Goal: Find contact information: Find contact information

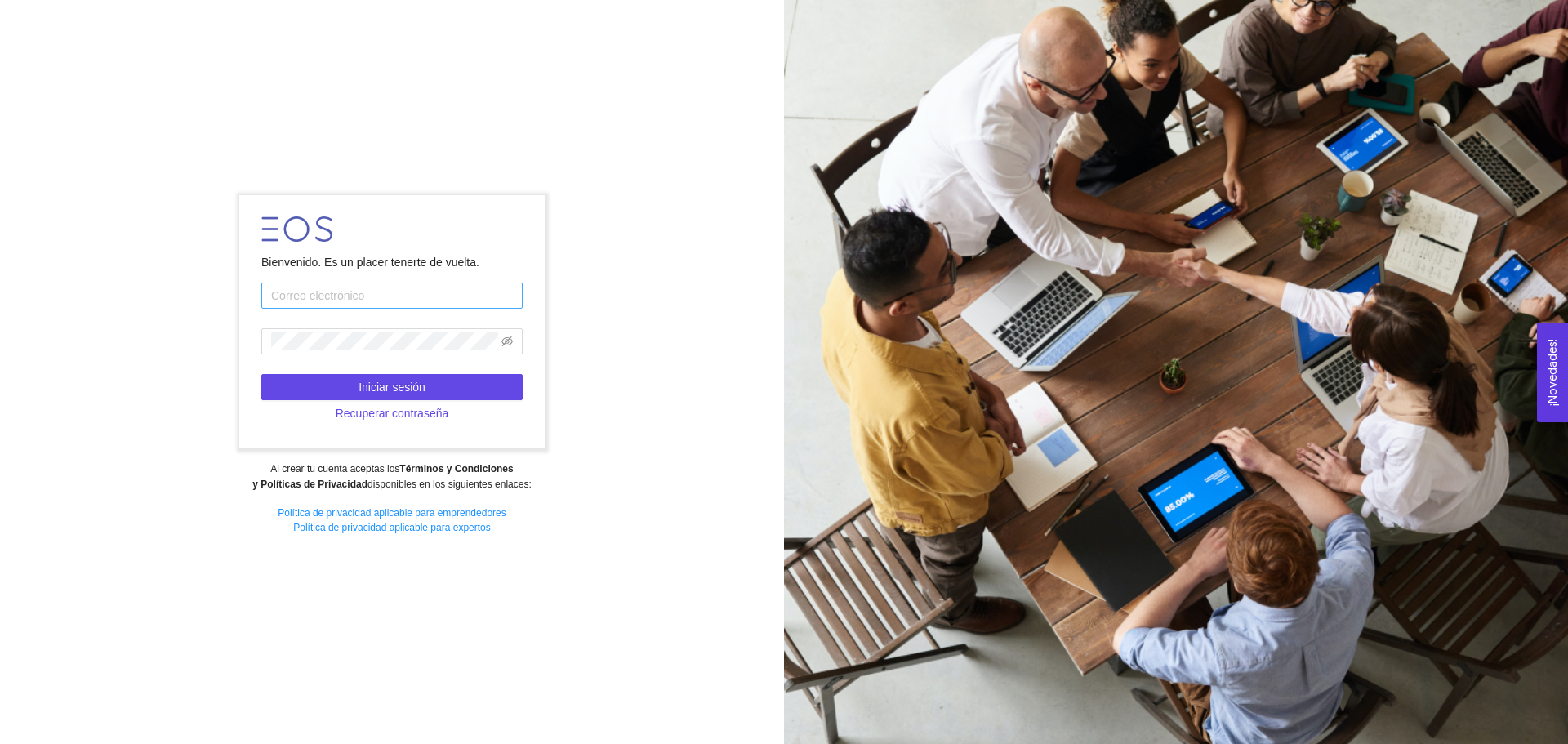
click at [368, 303] on input "text" at bounding box center [392, 295] width 261 height 26
type input "[PERSON_NAME][EMAIL_ADDRESS][PERSON_NAME][DOMAIN_NAME]"
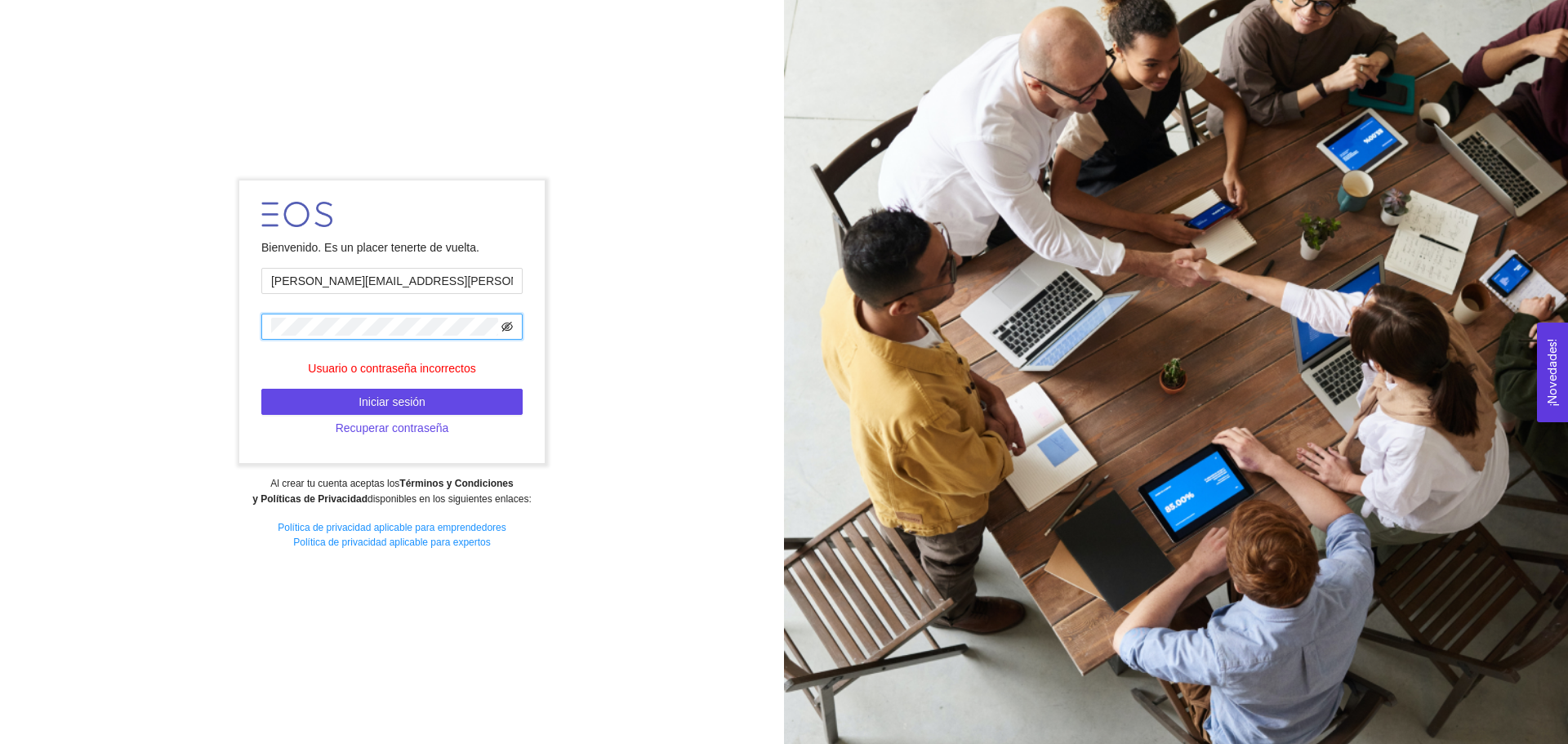
click at [505, 327] on icon "eye-invisible" at bounding box center [507, 327] width 11 height 10
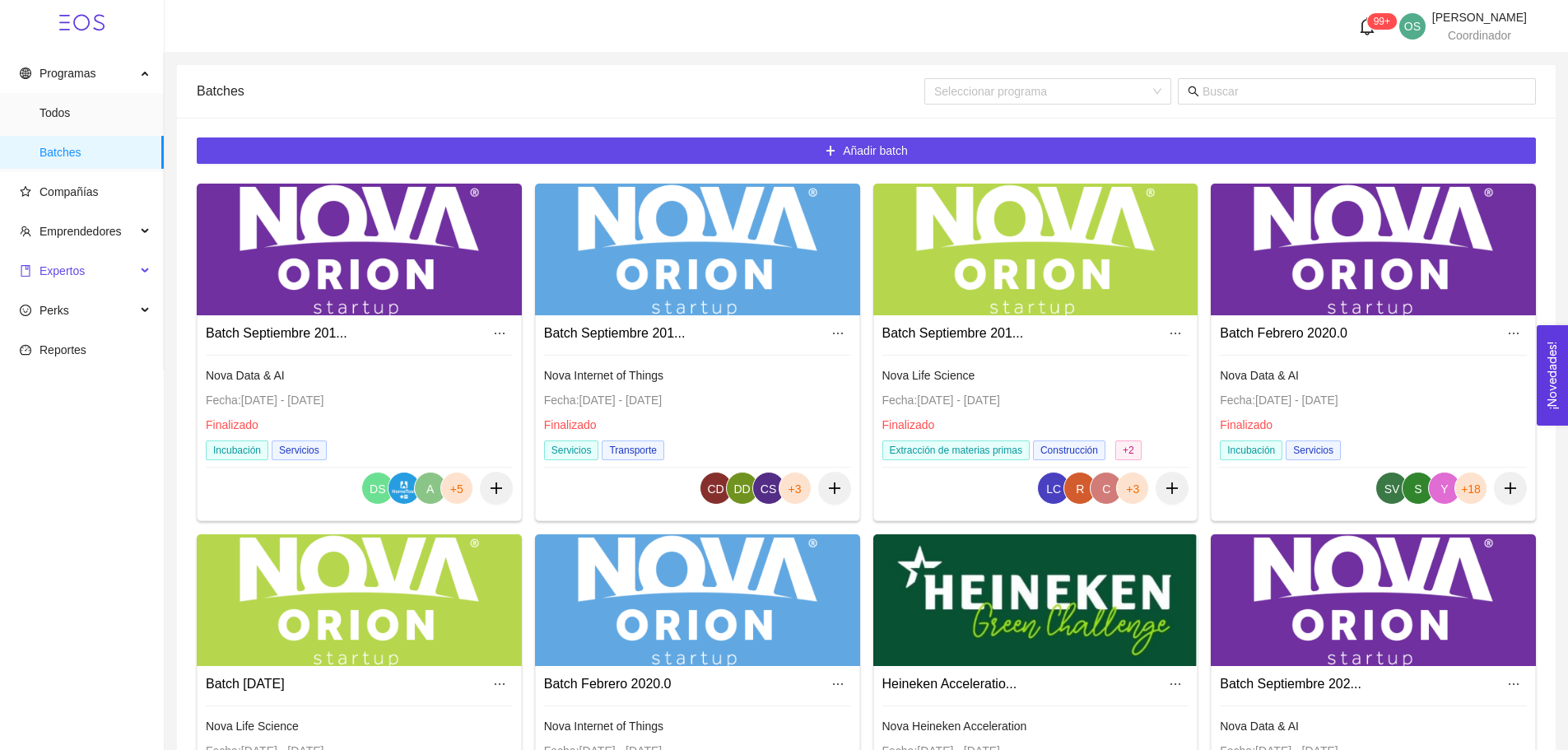
click at [95, 264] on span "Expertos" at bounding box center [78, 271] width 116 height 33
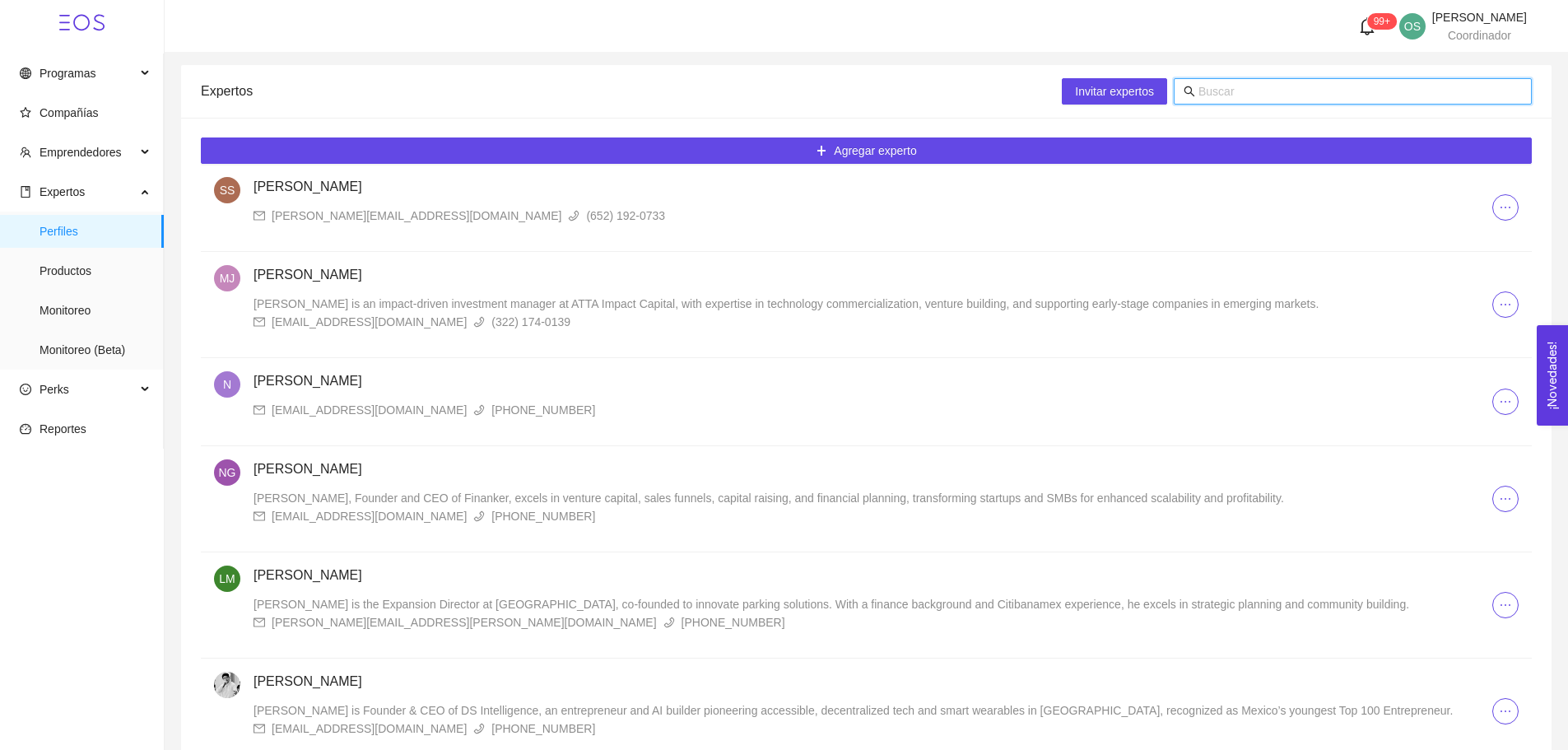
click at [1335, 93] on input "text" at bounding box center [1360, 92] width 324 height 18
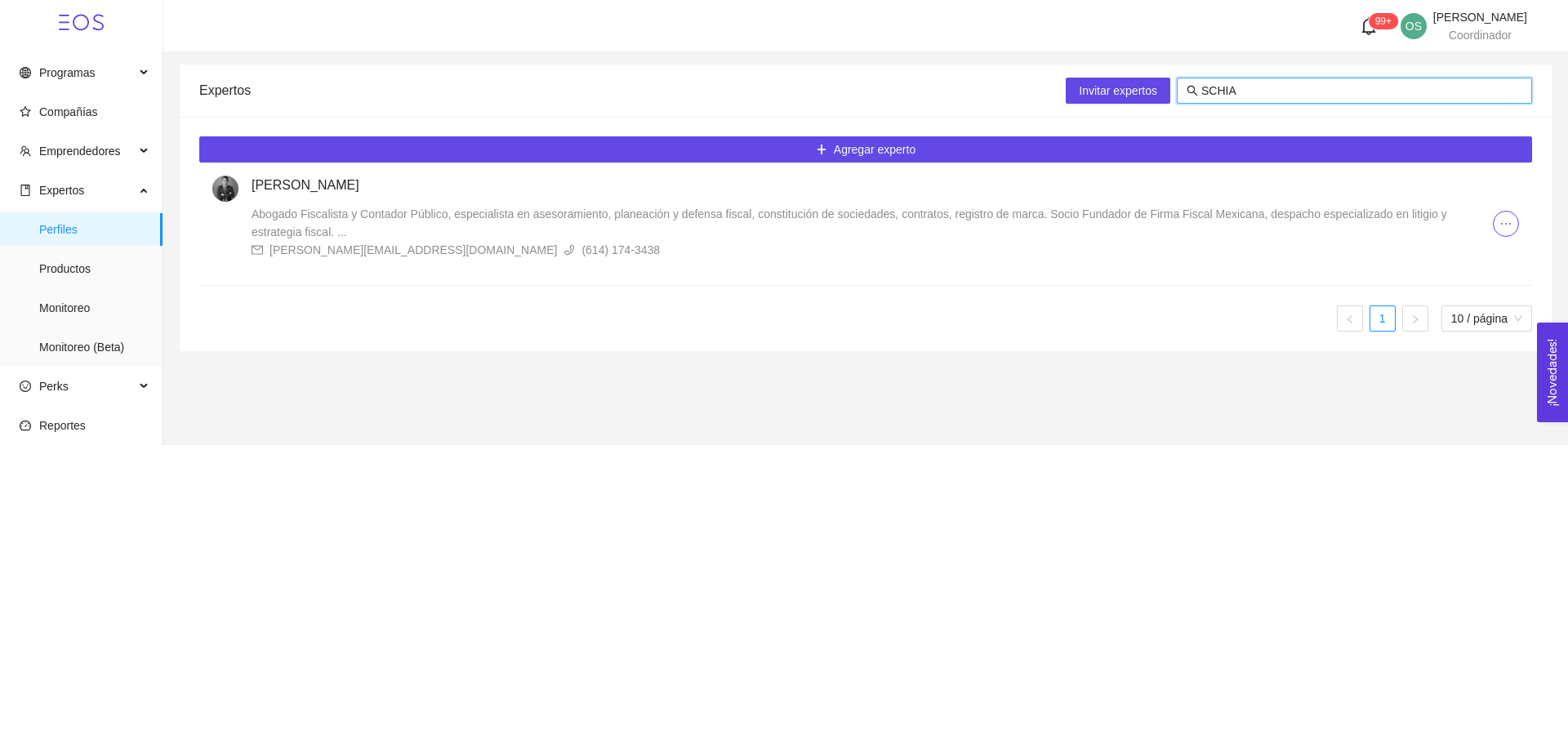
type input "SCHIA"
click at [359, 189] on h4 "[PERSON_NAME]" at bounding box center [871, 184] width 1241 height 19
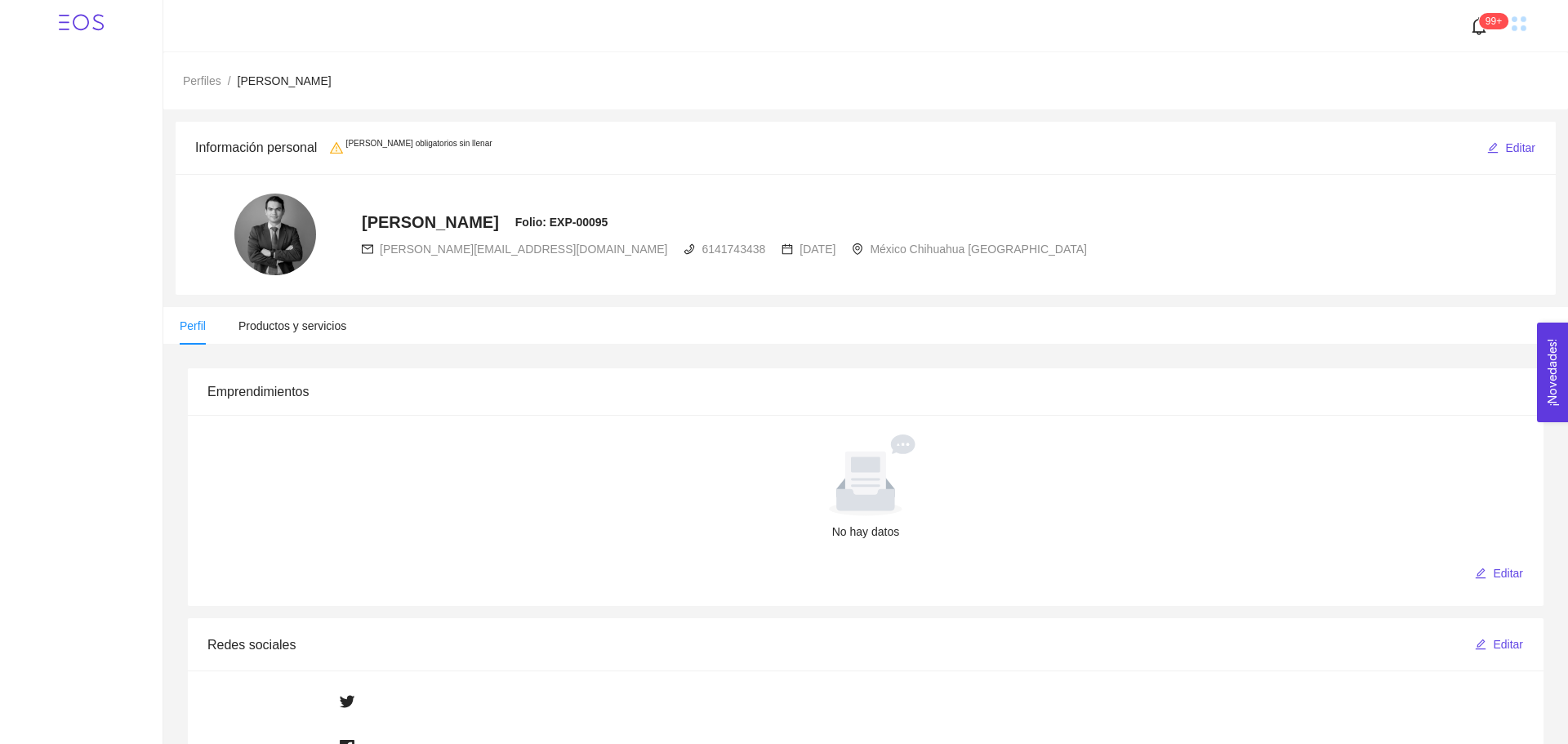
radio input "true"
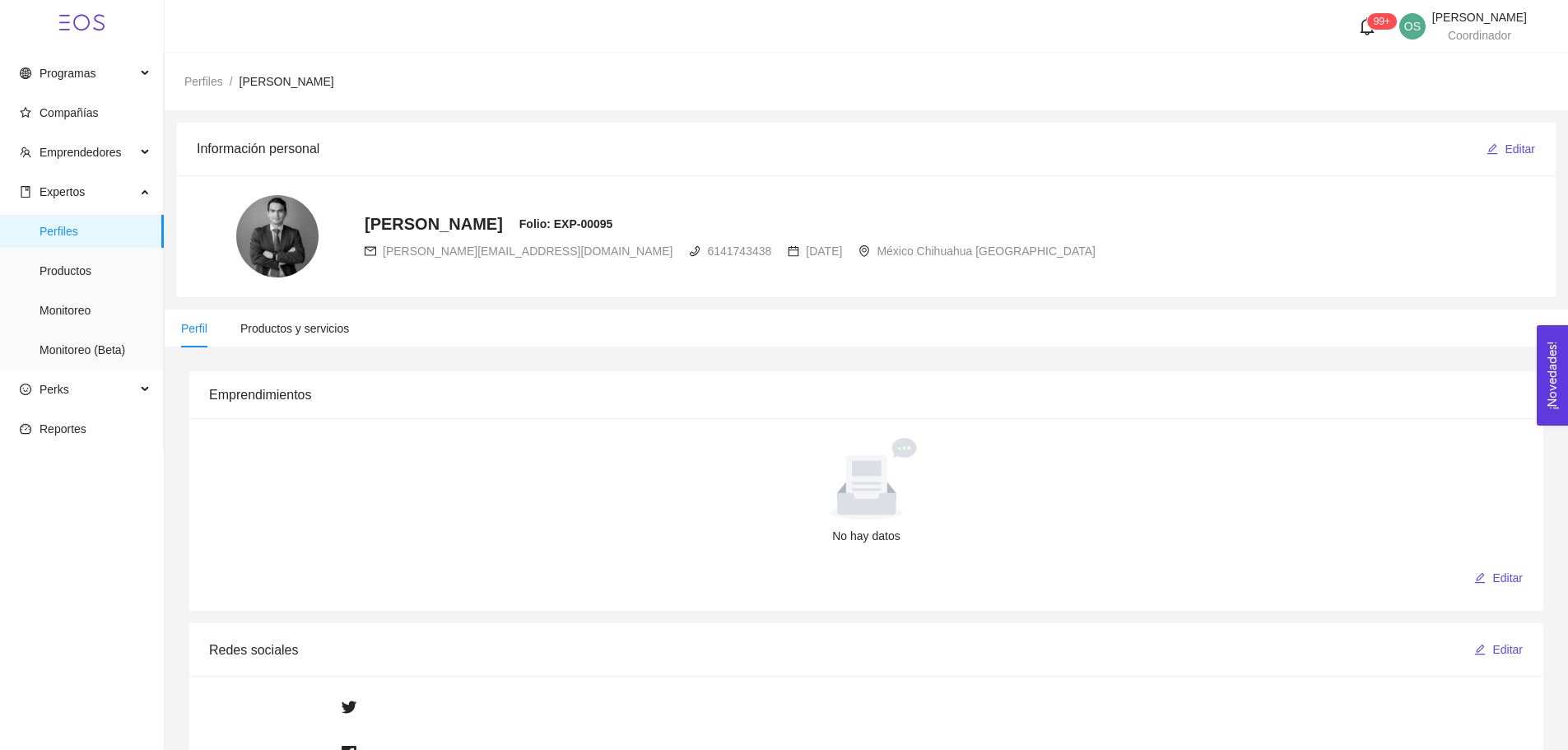
click at [456, 254] on span "[PERSON_NAME][EMAIL_ADDRESS][DOMAIN_NAME]" at bounding box center [527, 251] width 289 height 13
copy div "[PERSON_NAME][EMAIL_ADDRESS][DOMAIN_NAME]"
click at [76, 229] on span "Perfiles" at bounding box center [95, 231] width 111 height 33
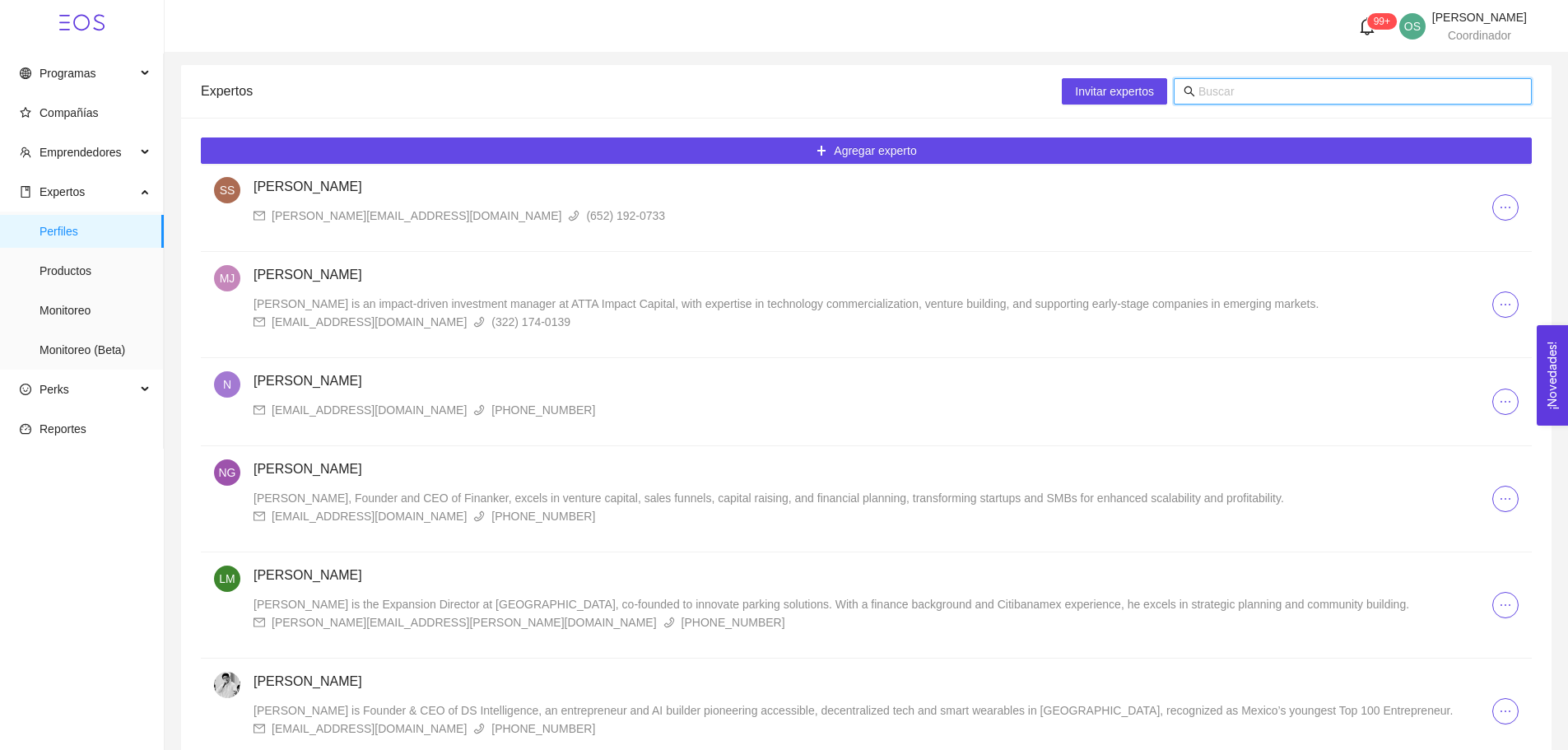
click at [1241, 83] on input "text" at bounding box center [1360, 92] width 324 height 18
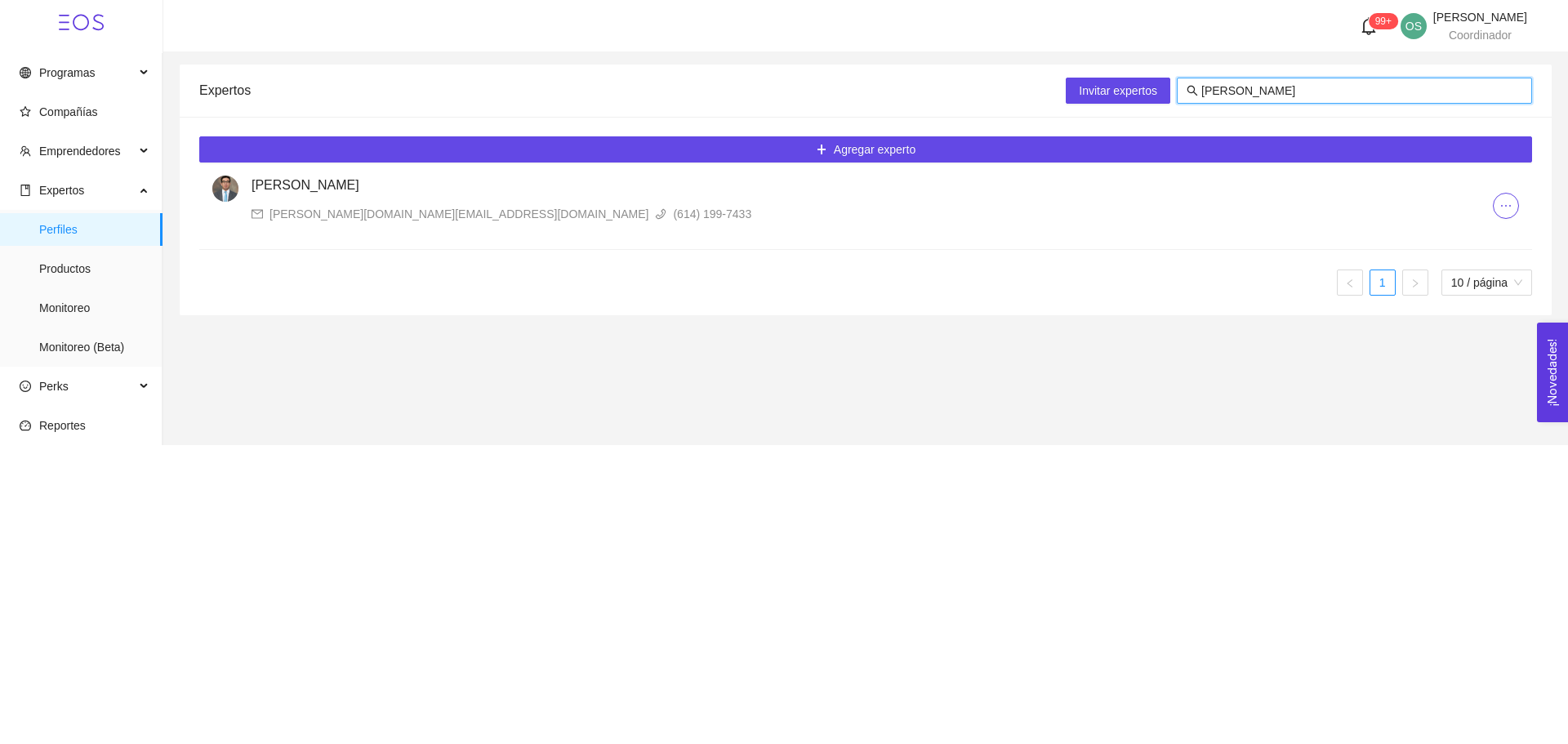
type input "[PERSON_NAME]"
click at [322, 214] on div "[PERSON_NAME][DOMAIN_NAME][EMAIL_ADDRESS][DOMAIN_NAME]" at bounding box center [458, 215] width 379 height 18
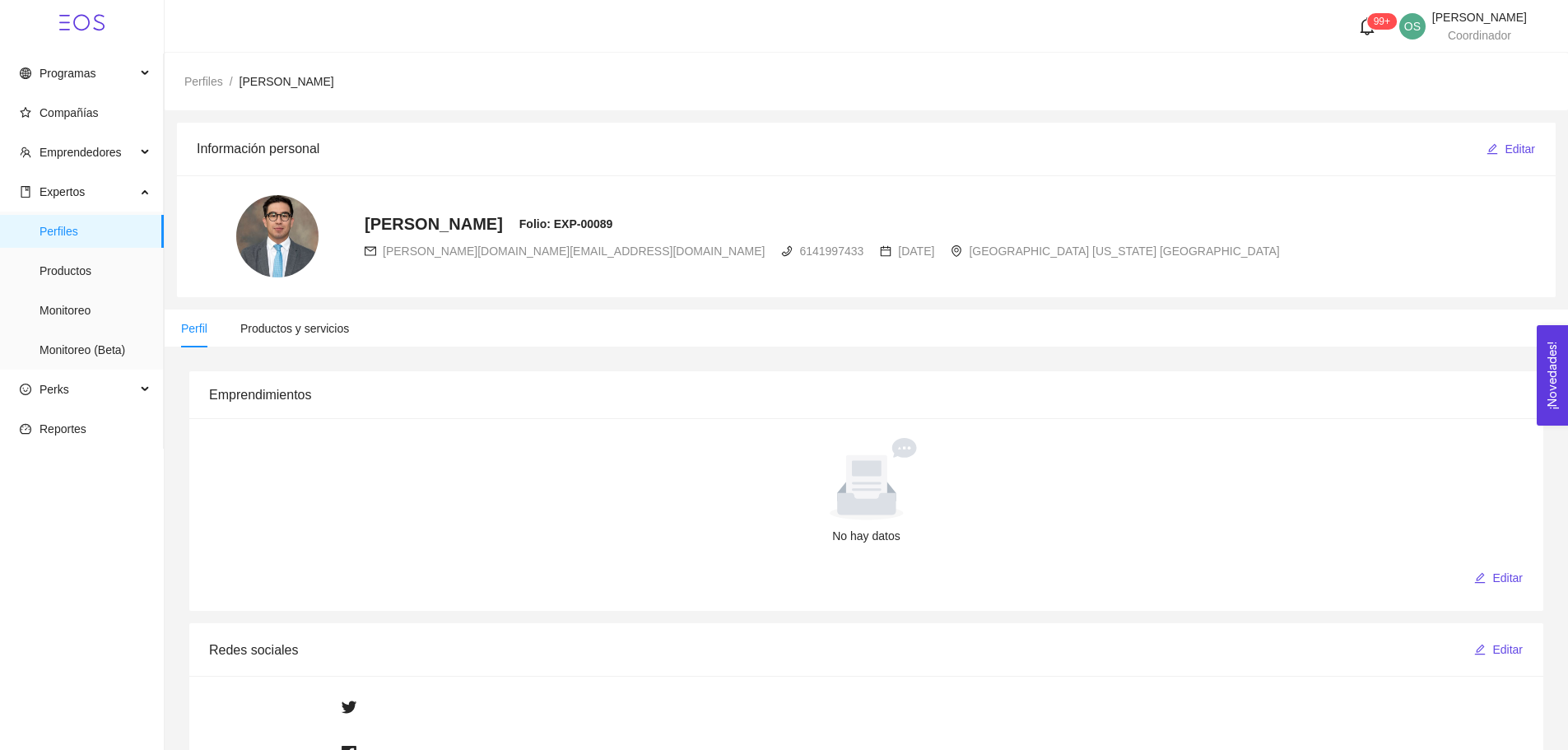
click at [432, 256] on span "[PERSON_NAME][DOMAIN_NAME][EMAIL_ADDRESS][DOMAIN_NAME]" at bounding box center [573, 251] width 382 height 13
copy div "[PERSON_NAME][DOMAIN_NAME][EMAIL_ADDRESS][DOMAIN_NAME]"
click at [67, 224] on span "Perfiles" at bounding box center [95, 231] width 111 height 33
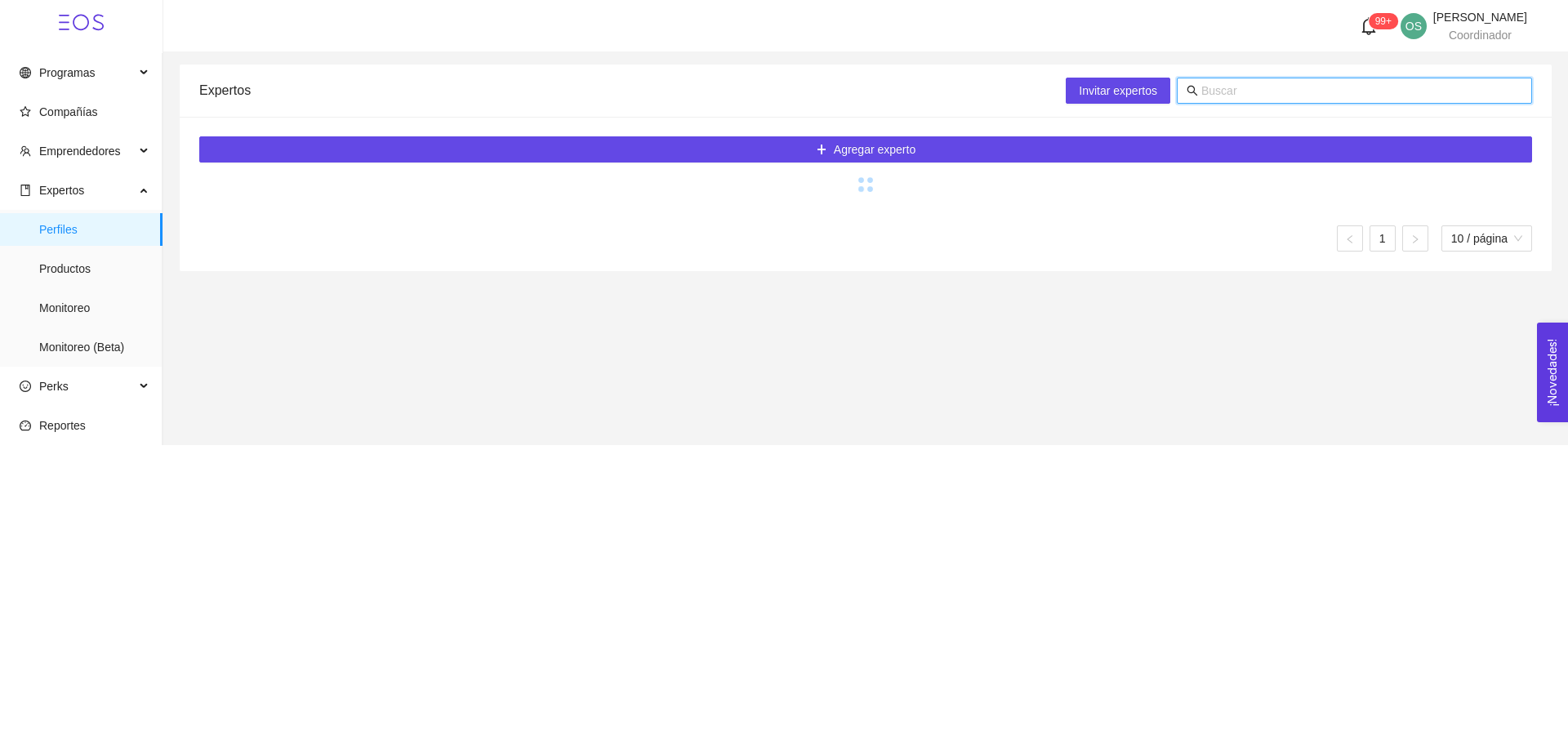
click at [1206, 86] on input "text" at bounding box center [1362, 91] width 321 height 18
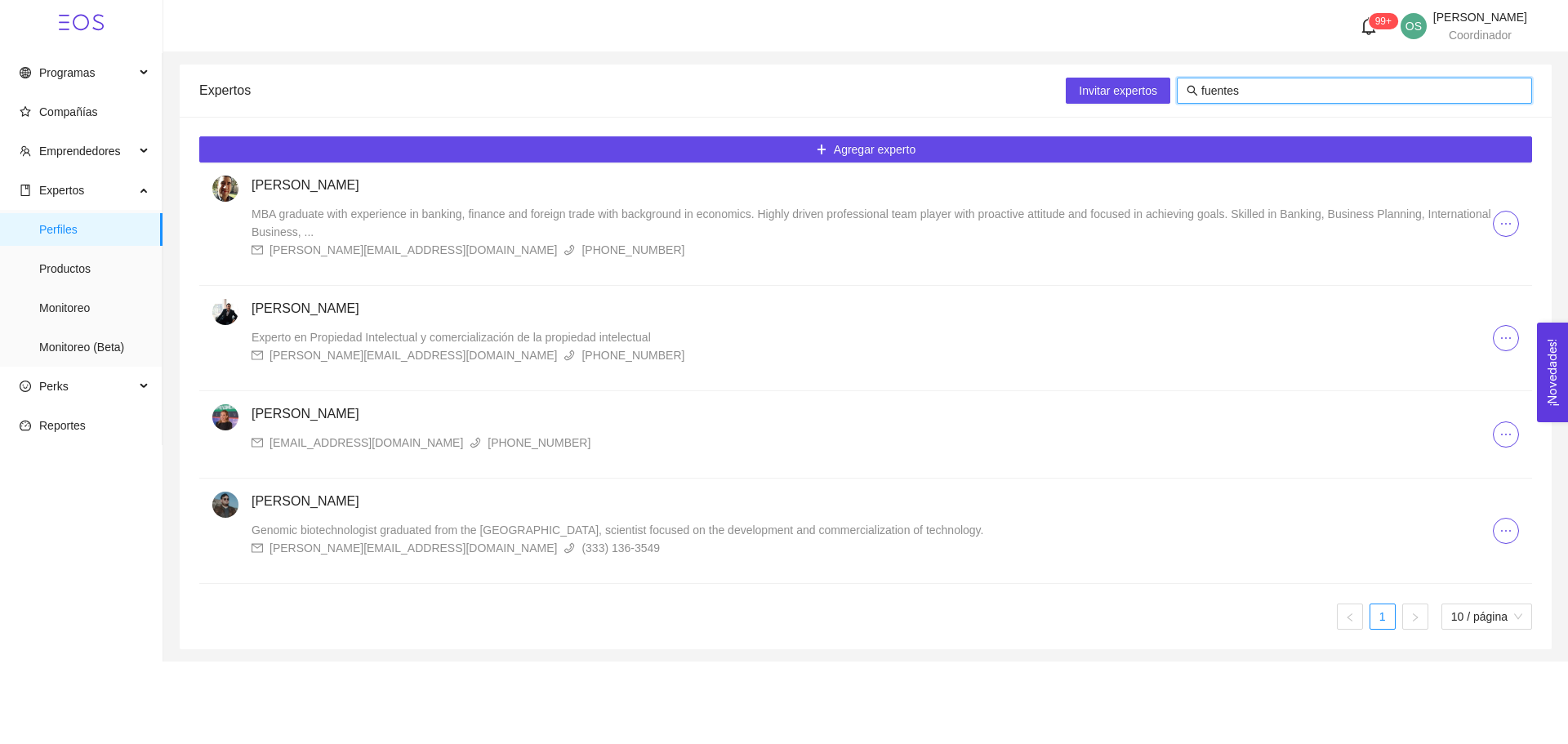
type input "fuentes"
click at [347, 351] on div "[PERSON_NAME][EMAIL_ADDRESS][DOMAIN_NAME]" at bounding box center [413, 356] width 287 height 18
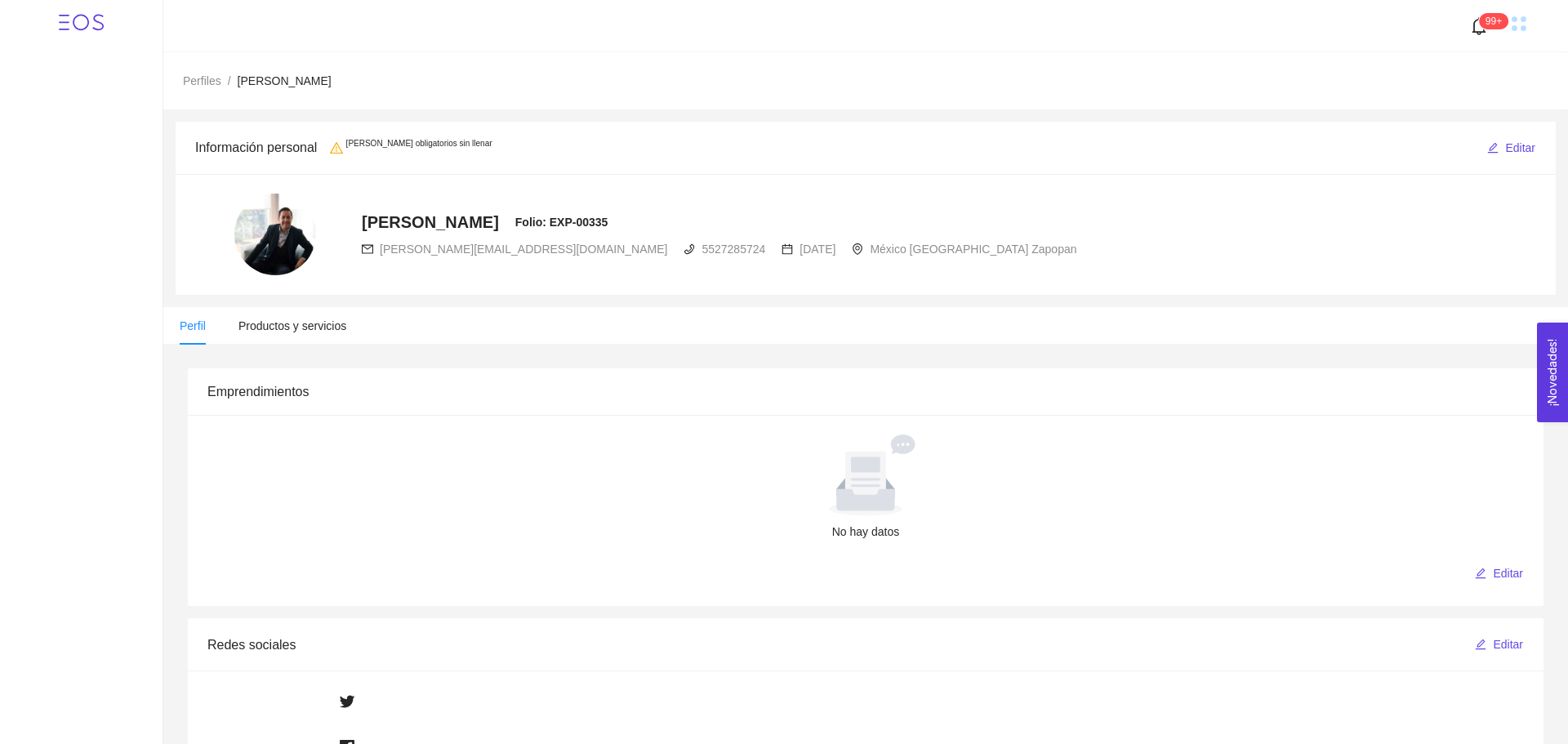
radio input "true"
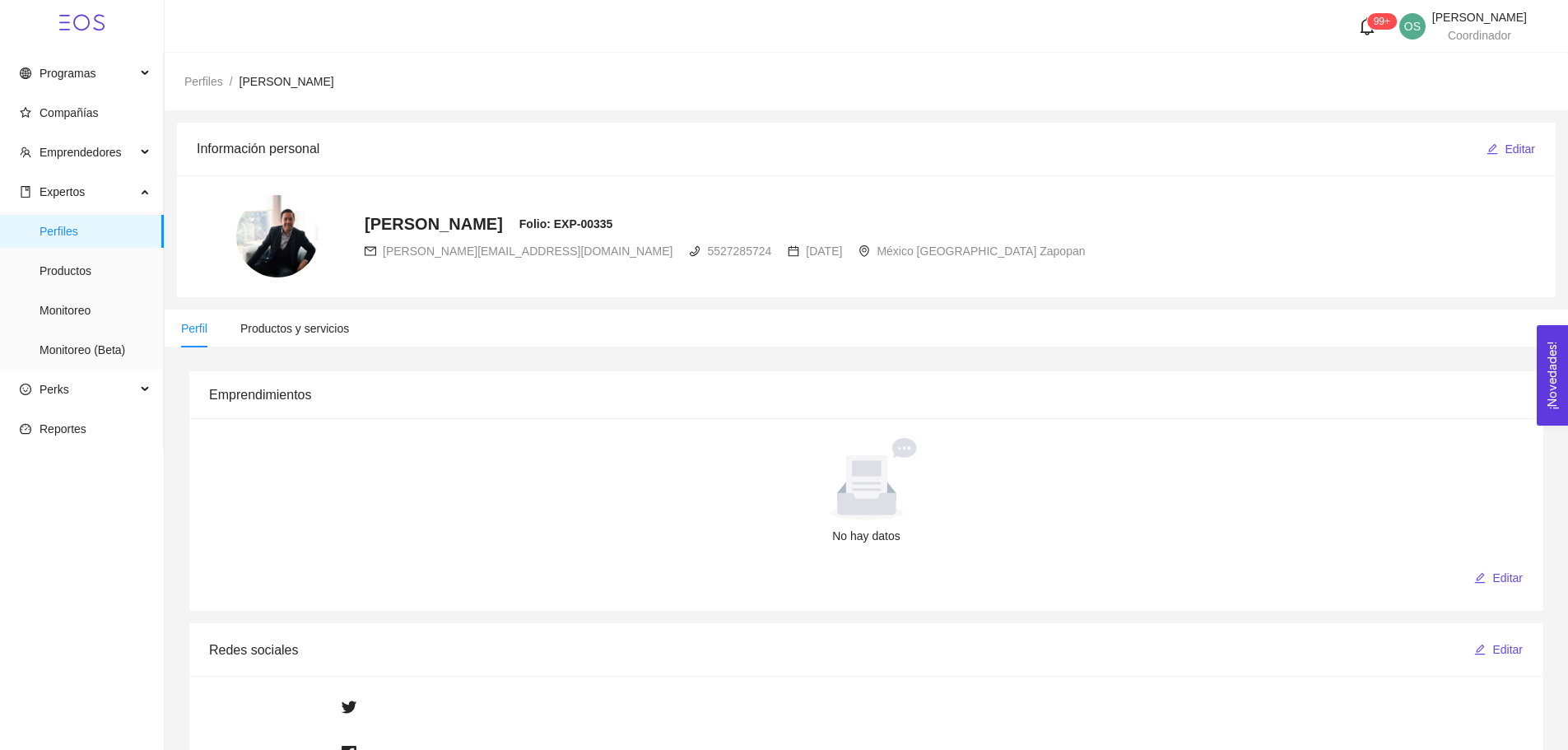
click at [443, 252] on span "[PERSON_NAME][EMAIL_ADDRESS][DOMAIN_NAME]" at bounding box center [527, 251] width 289 height 13
copy div "[PERSON_NAME][EMAIL_ADDRESS][DOMAIN_NAME]"
click at [290, 331] on span "Productos y servicios" at bounding box center [295, 328] width 109 height 13
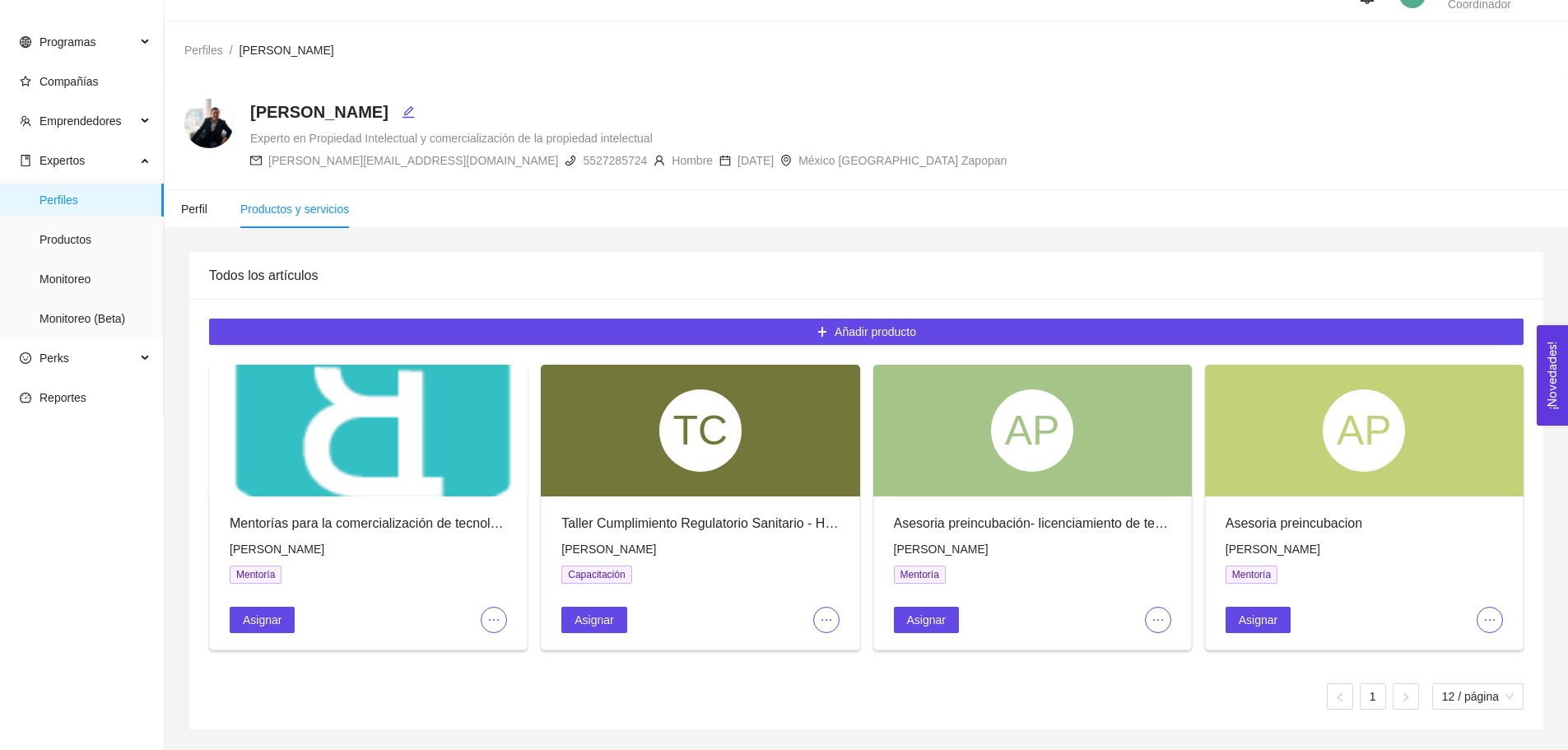
scroll to position [34, 0]
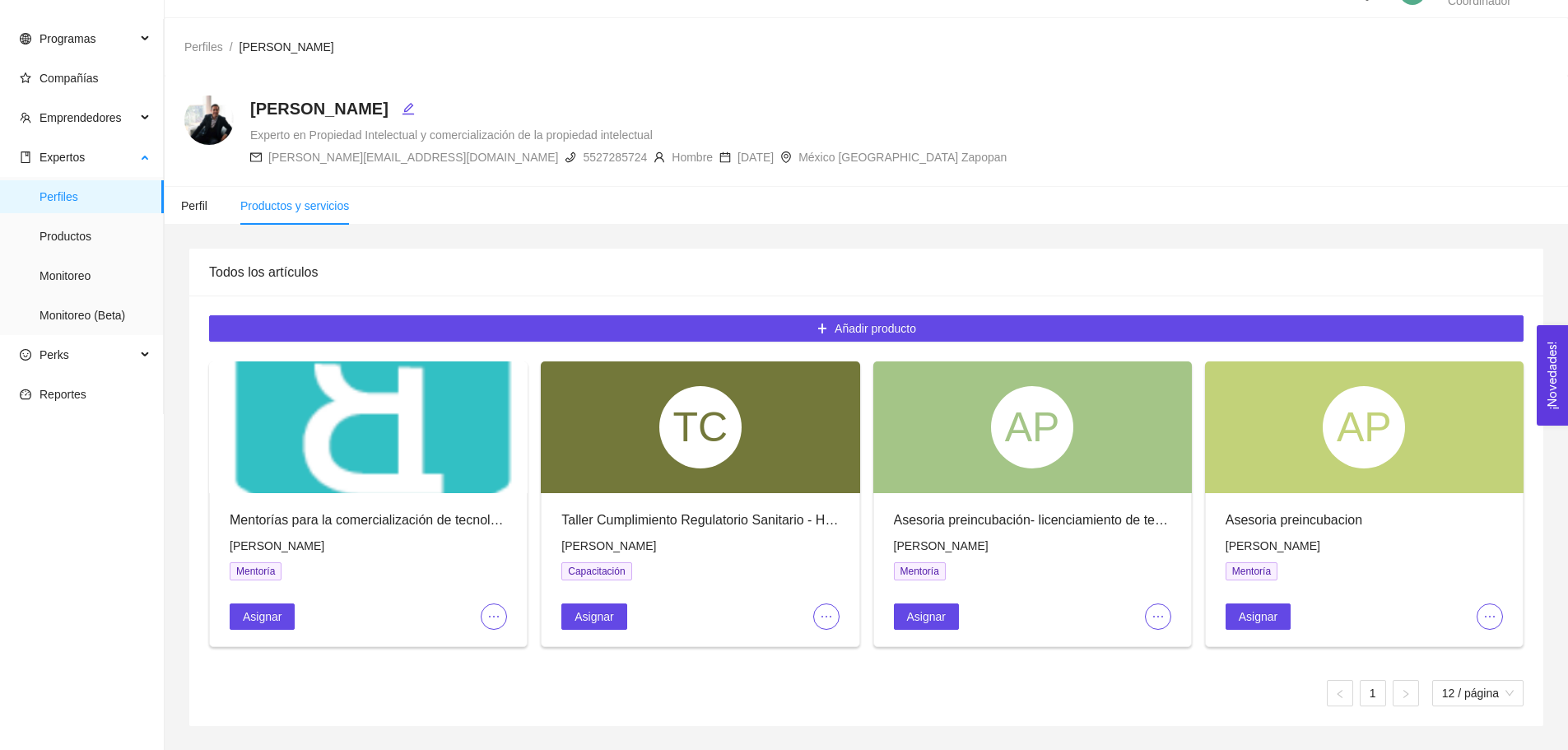
click at [67, 191] on span "Perfiles" at bounding box center [95, 197] width 111 height 33
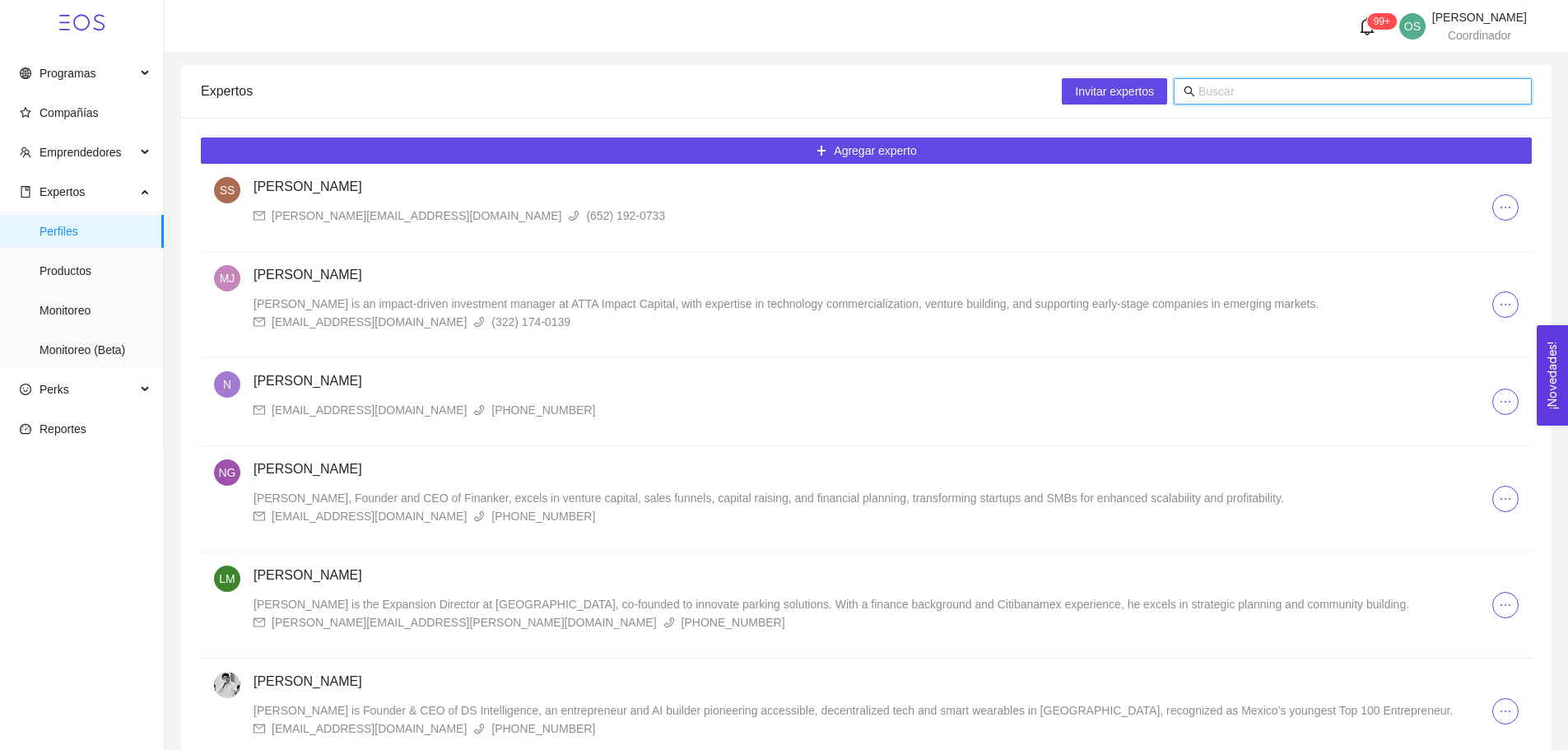
click at [1203, 94] on input "text" at bounding box center [1360, 92] width 324 height 18
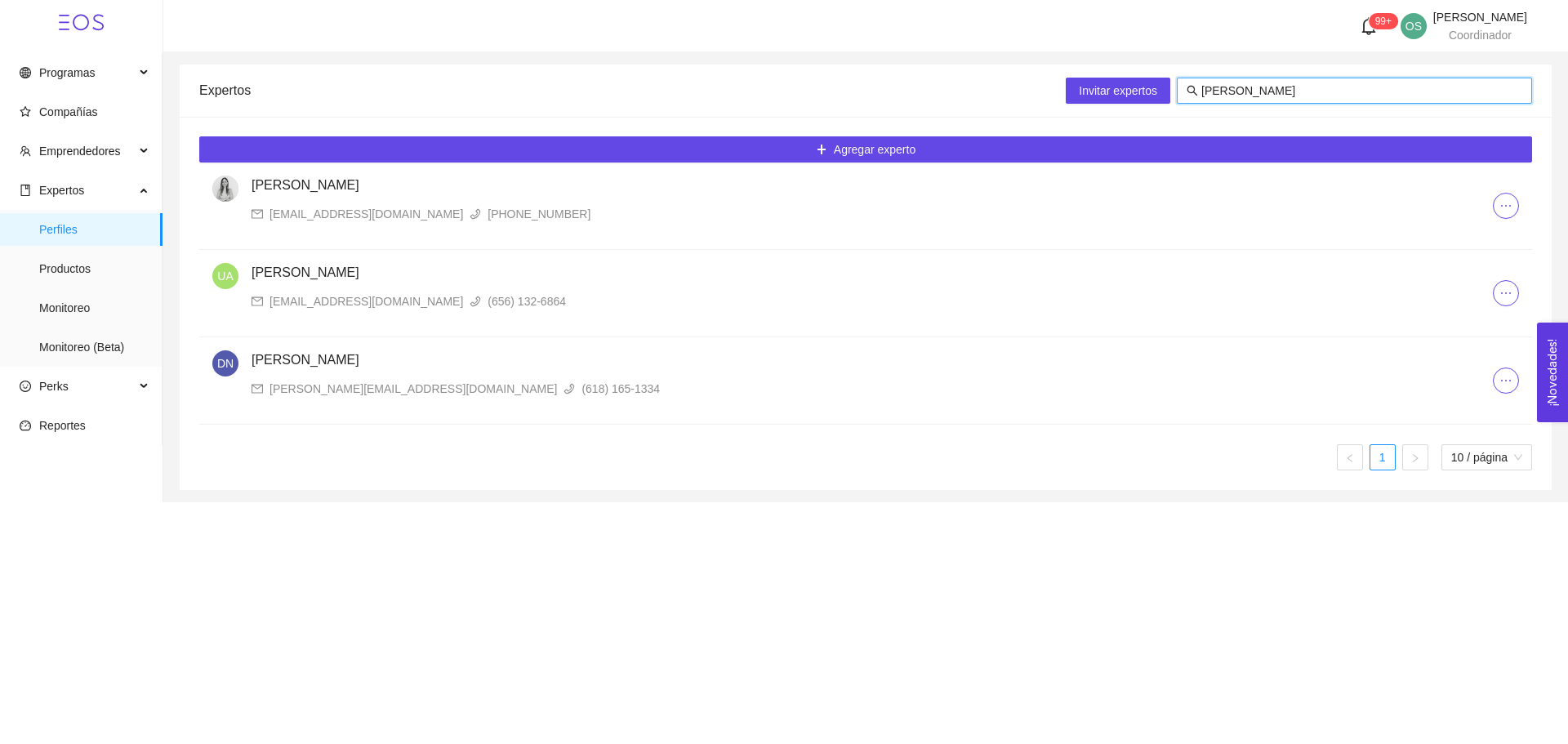
type input "[PERSON_NAME]"
click at [350, 365] on h4 "[PERSON_NAME]" at bounding box center [871, 360] width 1241 height 19
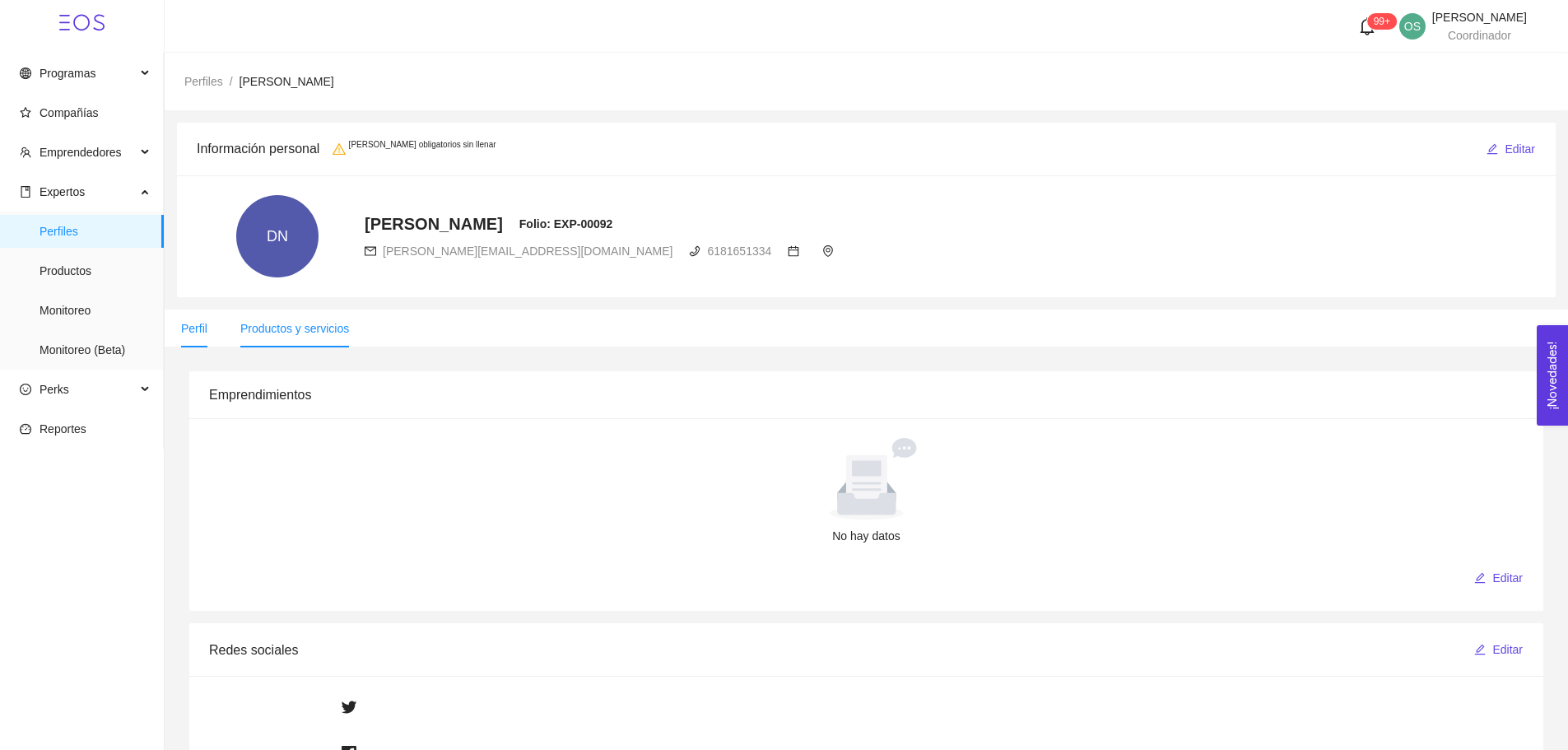
click at [298, 330] on span "Productos y servicios" at bounding box center [295, 328] width 109 height 13
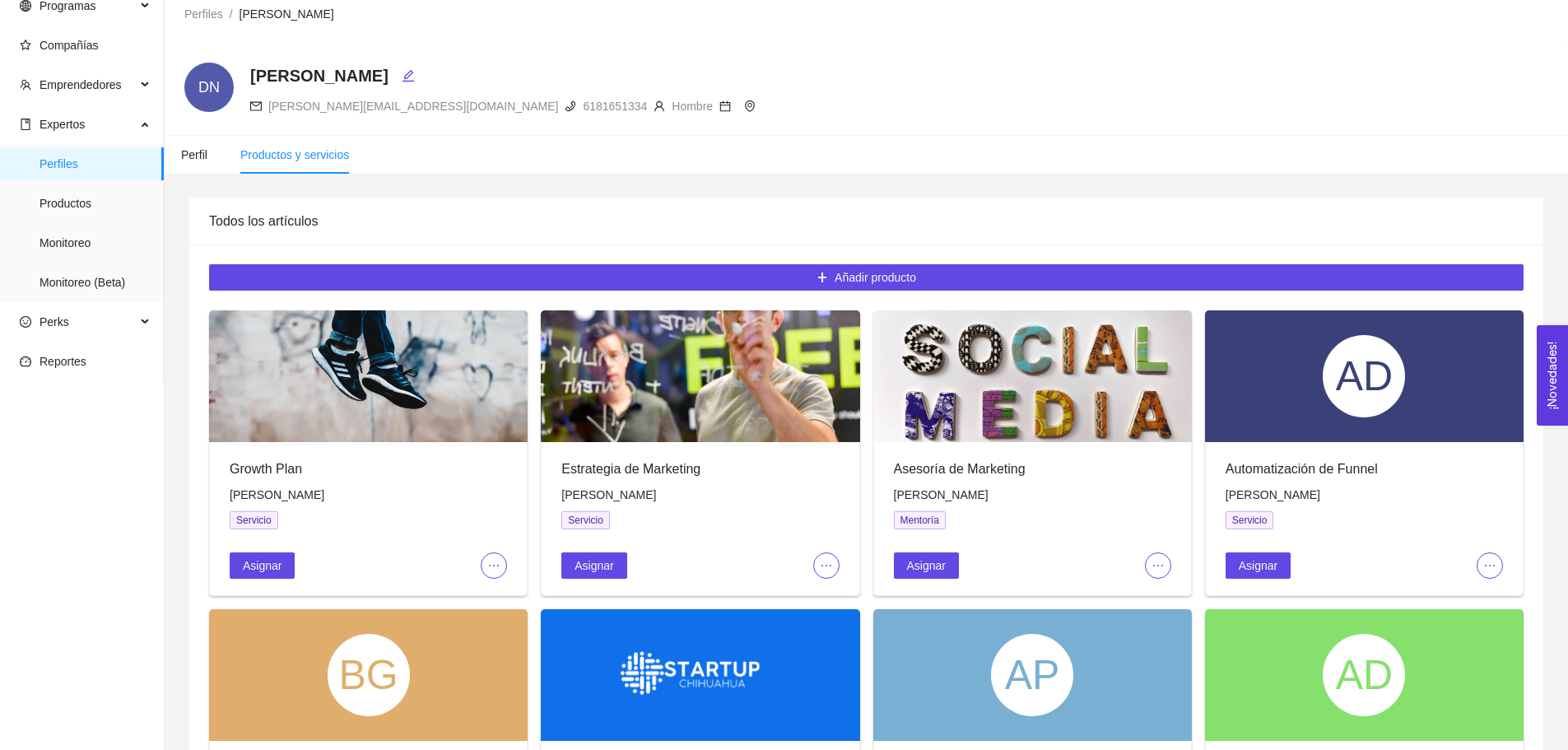
scroll to position [76, 0]
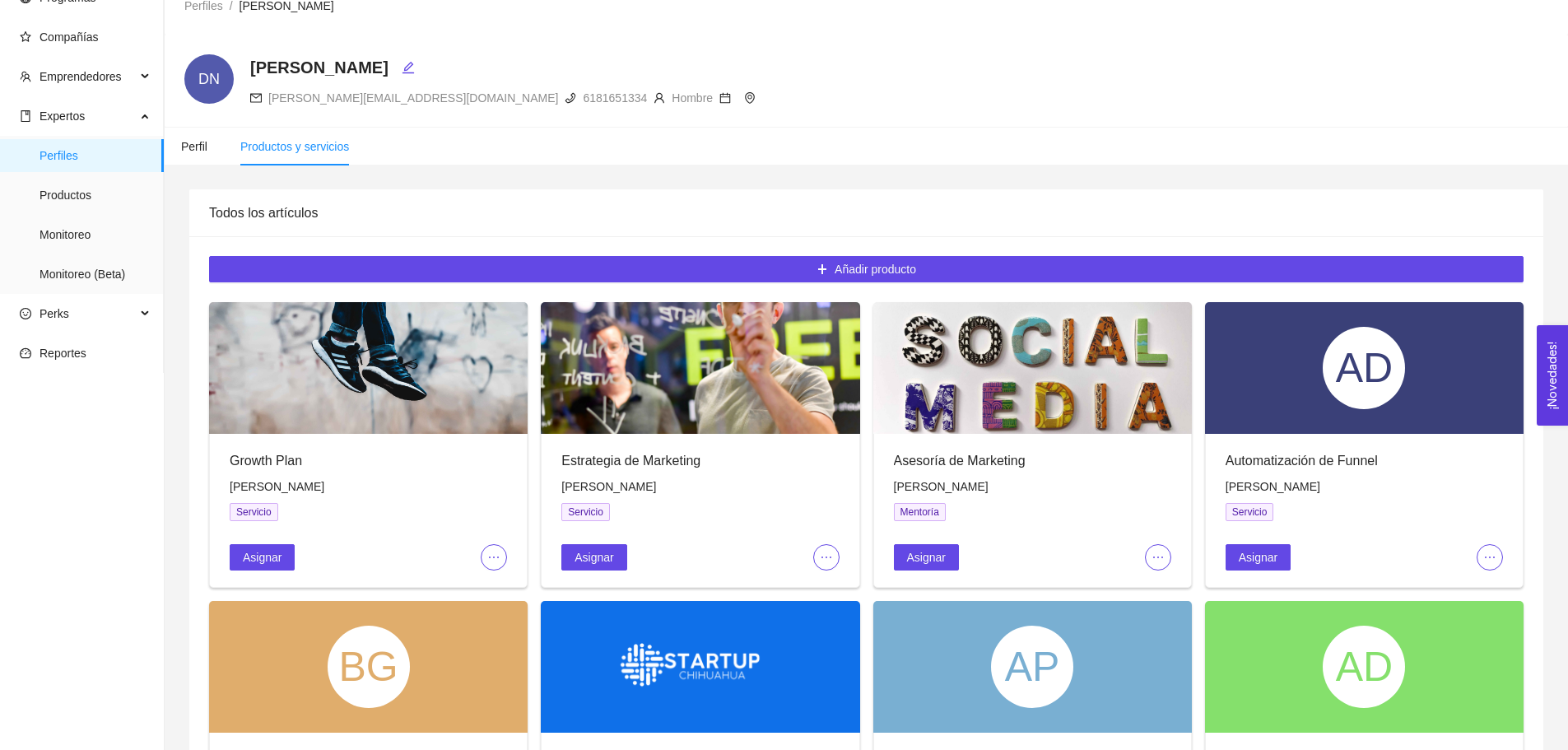
click at [344, 99] on span "[PERSON_NAME][EMAIL_ADDRESS][DOMAIN_NAME]" at bounding box center [412, 98] width 289 height 13
copy div "[PERSON_NAME][EMAIL_ADDRESS][DOMAIN_NAME]"
drag, startPoint x: 328, startPoint y: 180, endPoint x: 550, endPoint y: 306, distance: 255.3
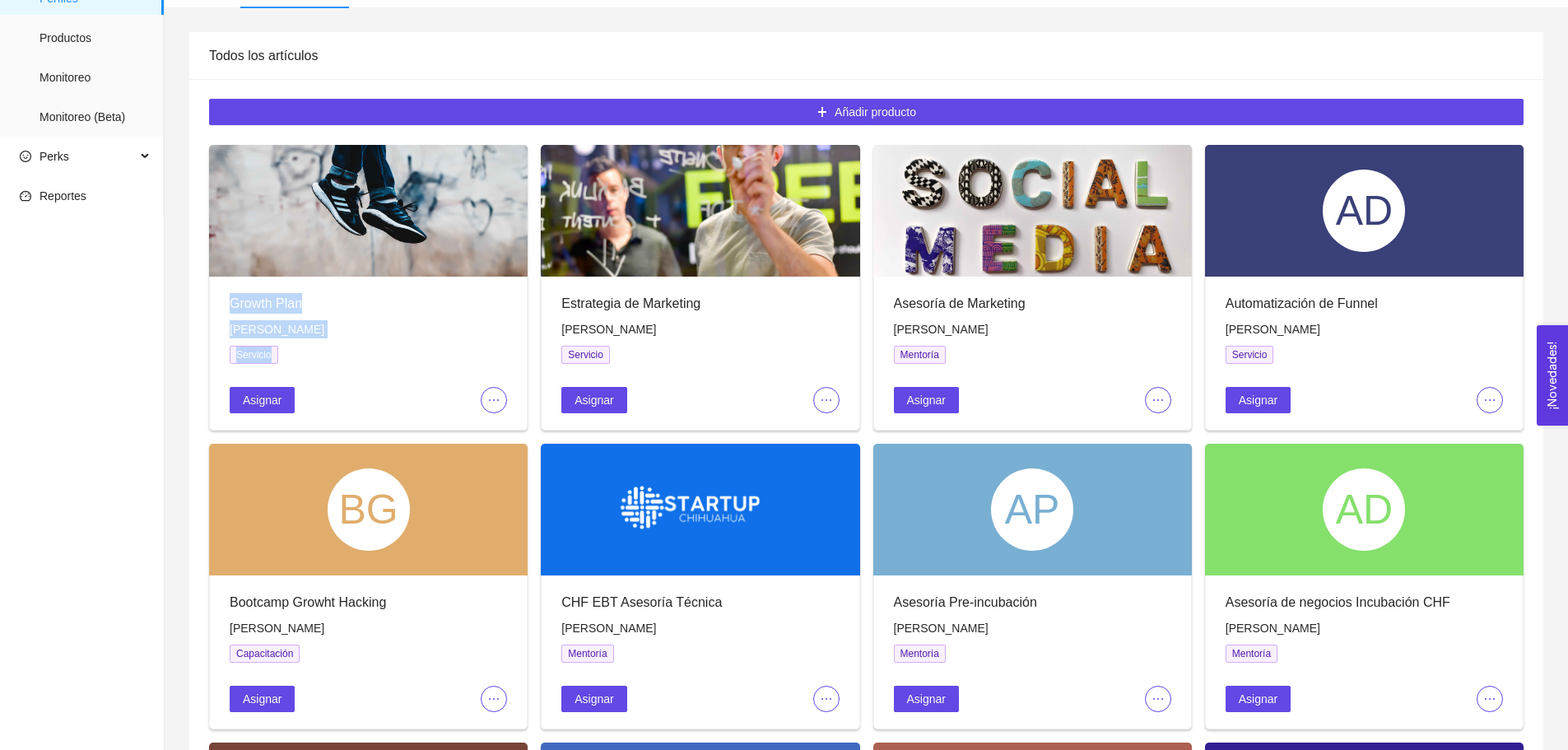
scroll to position [237, 0]
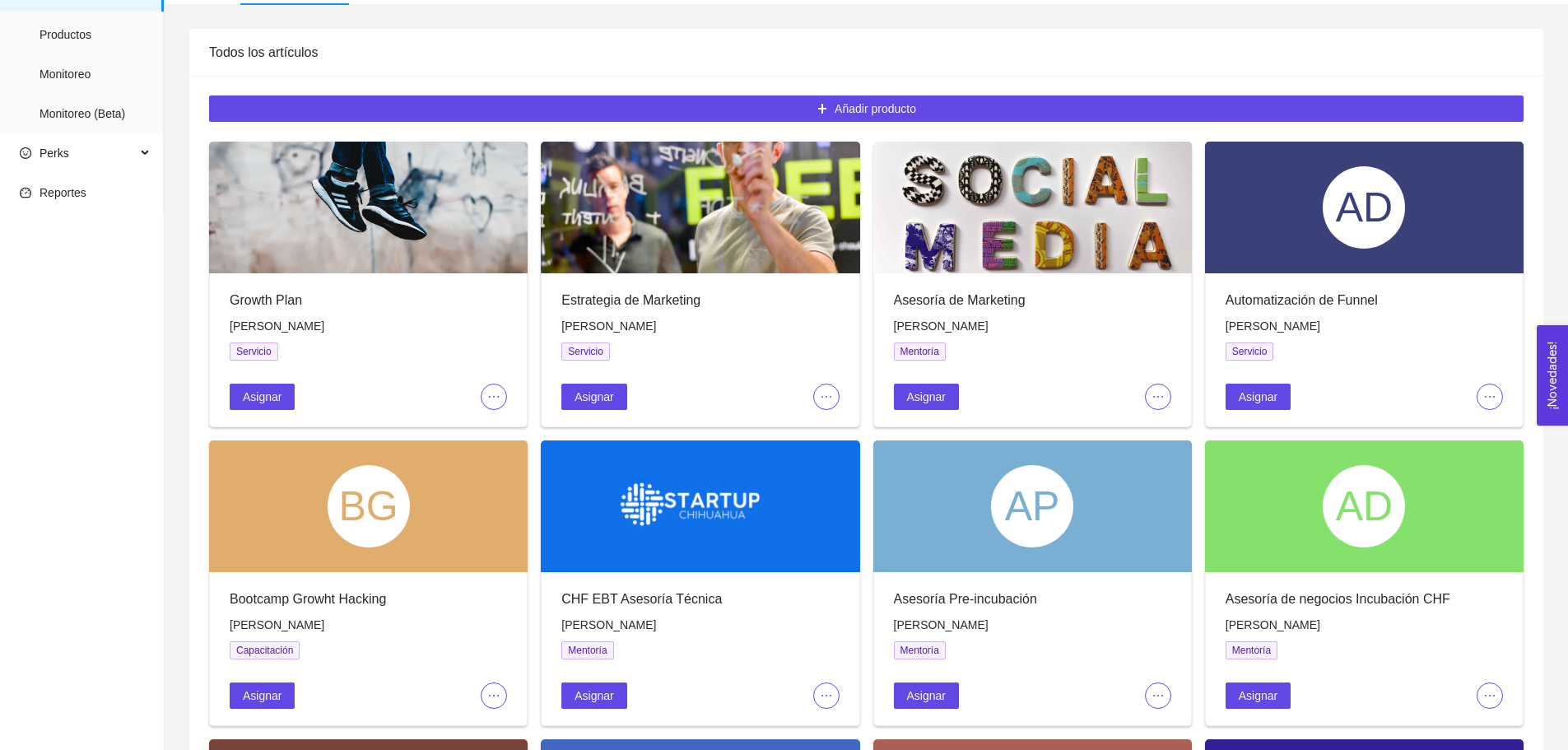
click at [619, 293] on div "Estrategia de Marketing" at bounding box center [700, 300] width 277 height 20
copy div "Estrategia de Marketing"
click at [822, 387] on button "button" at bounding box center [827, 397] width 26 height 26
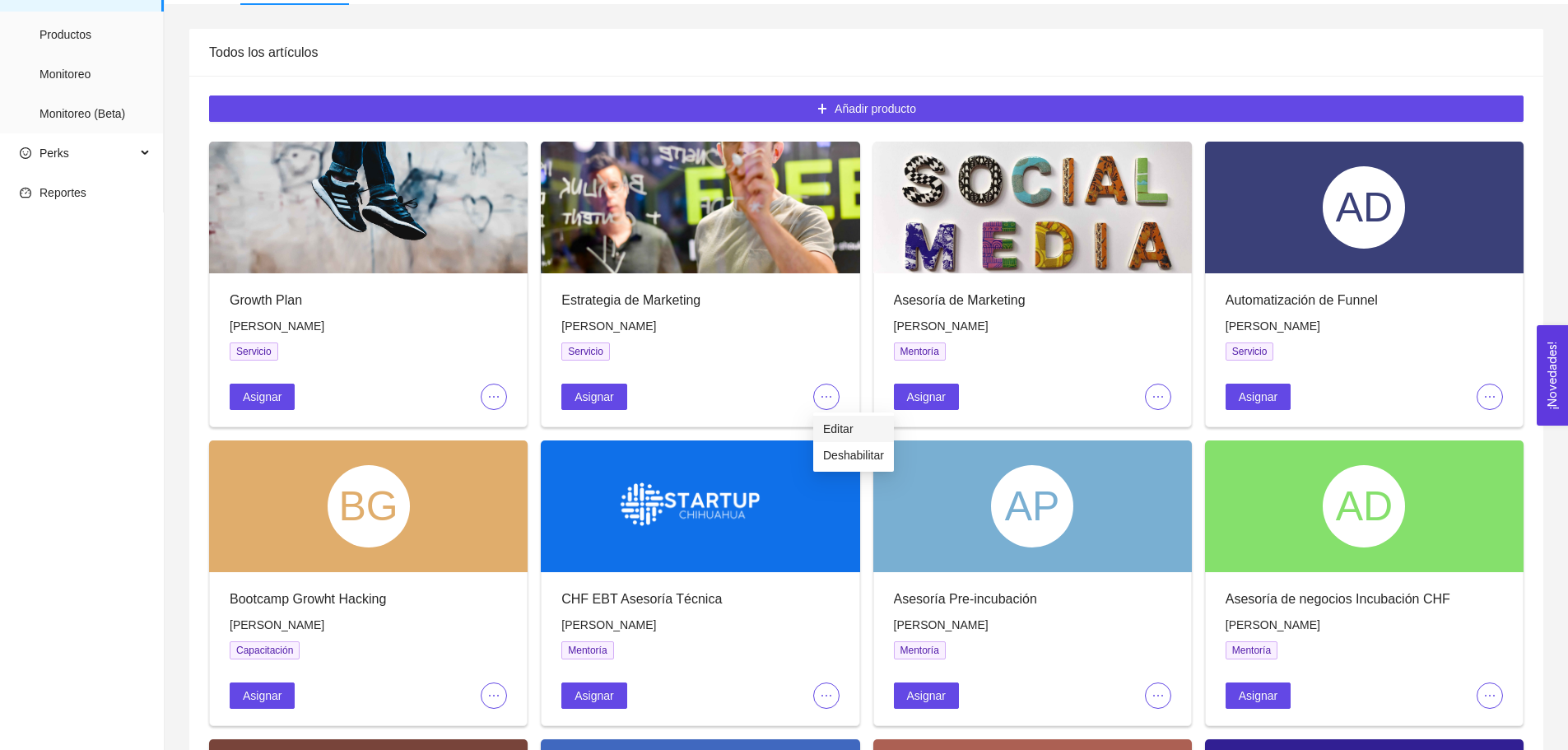
click at [837, 423] on span "Editar" at bounding box center [853, 429] width 61 height 18
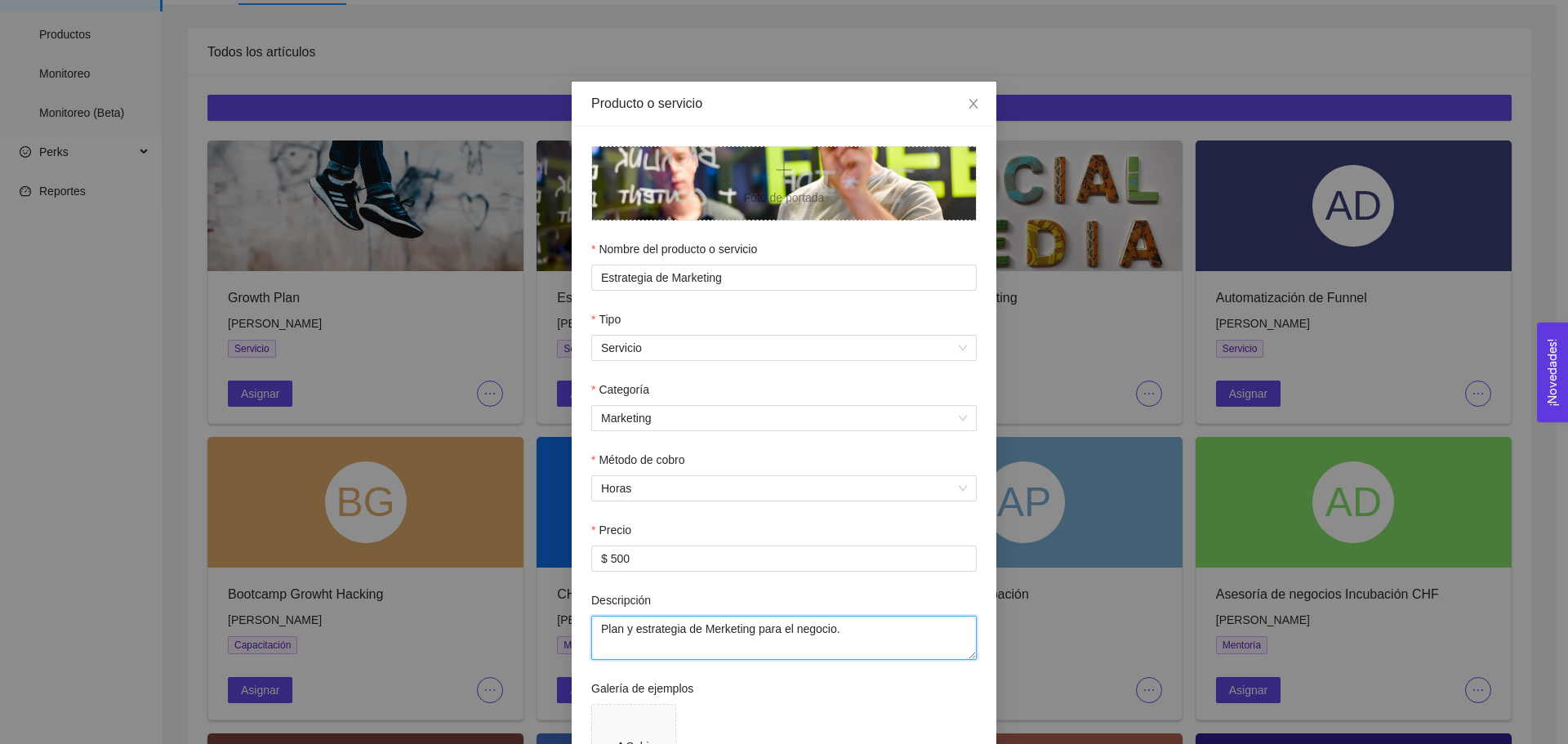
click at [711, 626] on textarea "Plan y estrategia de Merketing para el negocio." at bounding box center [784, 638] width 385 height 44
click at [964, 111] on span "Close" at bounding box center [973, 105] width 46 height 46
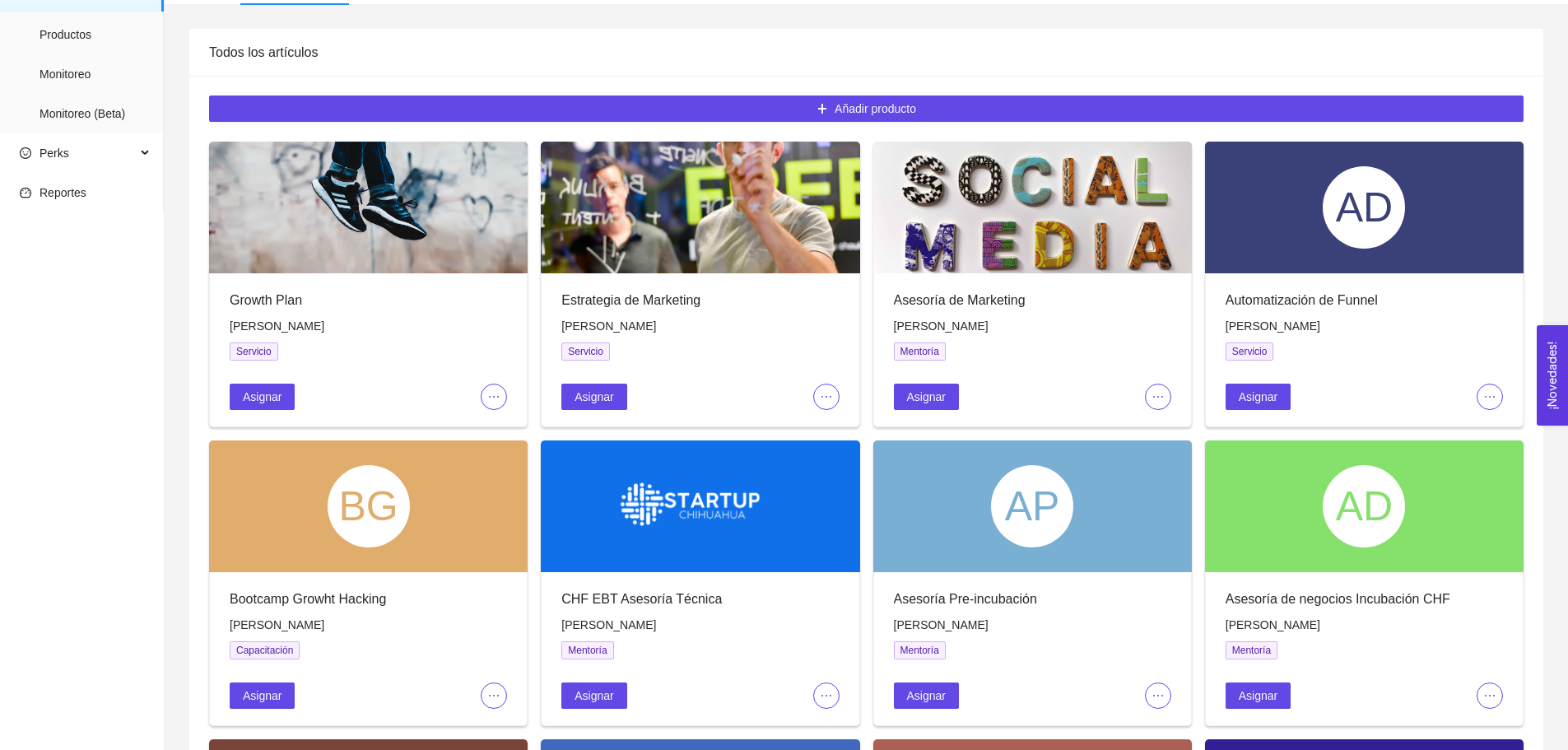
click at [451, 220] on div at bounding box center [368, 207] width 319 height 131
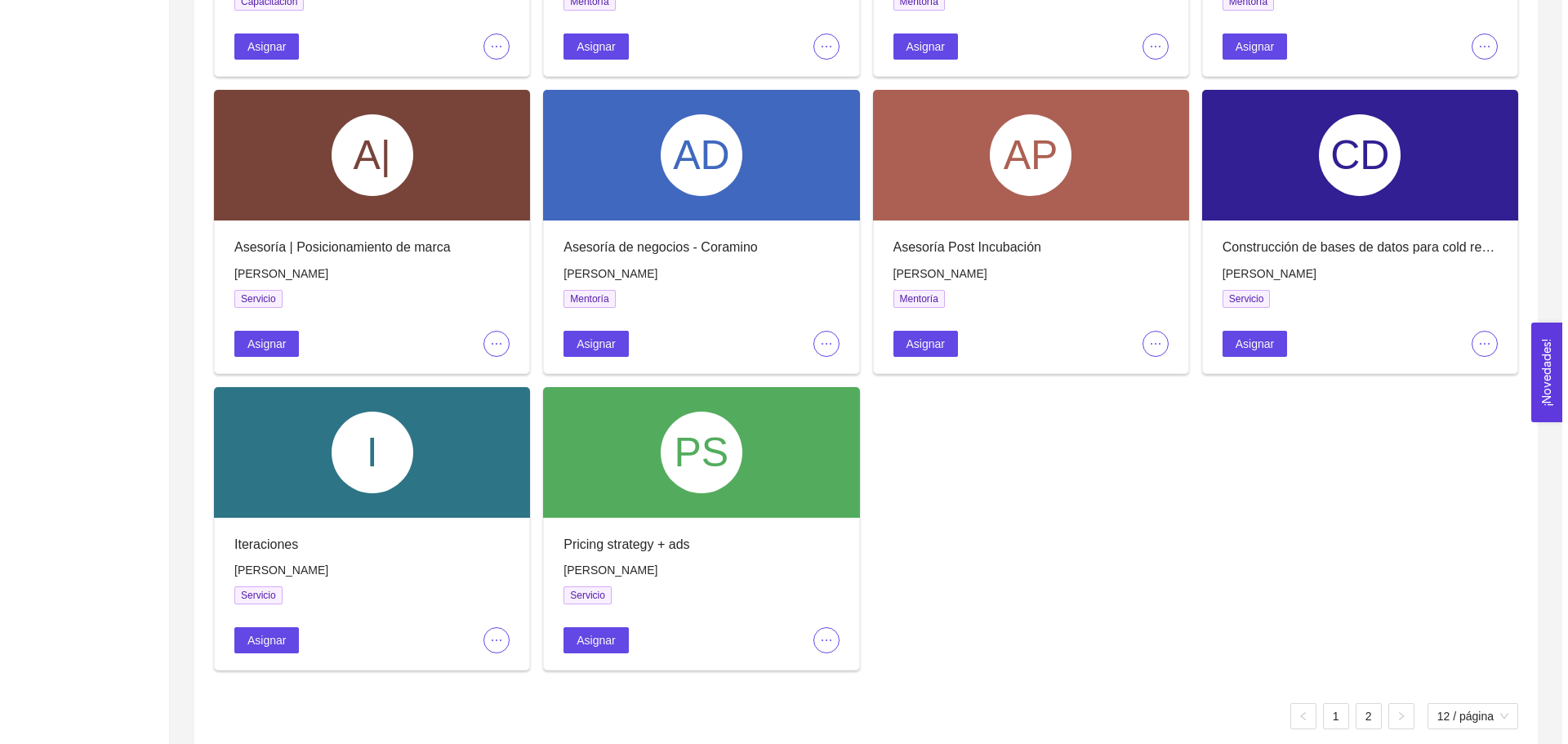
scroll to position [879, 0]
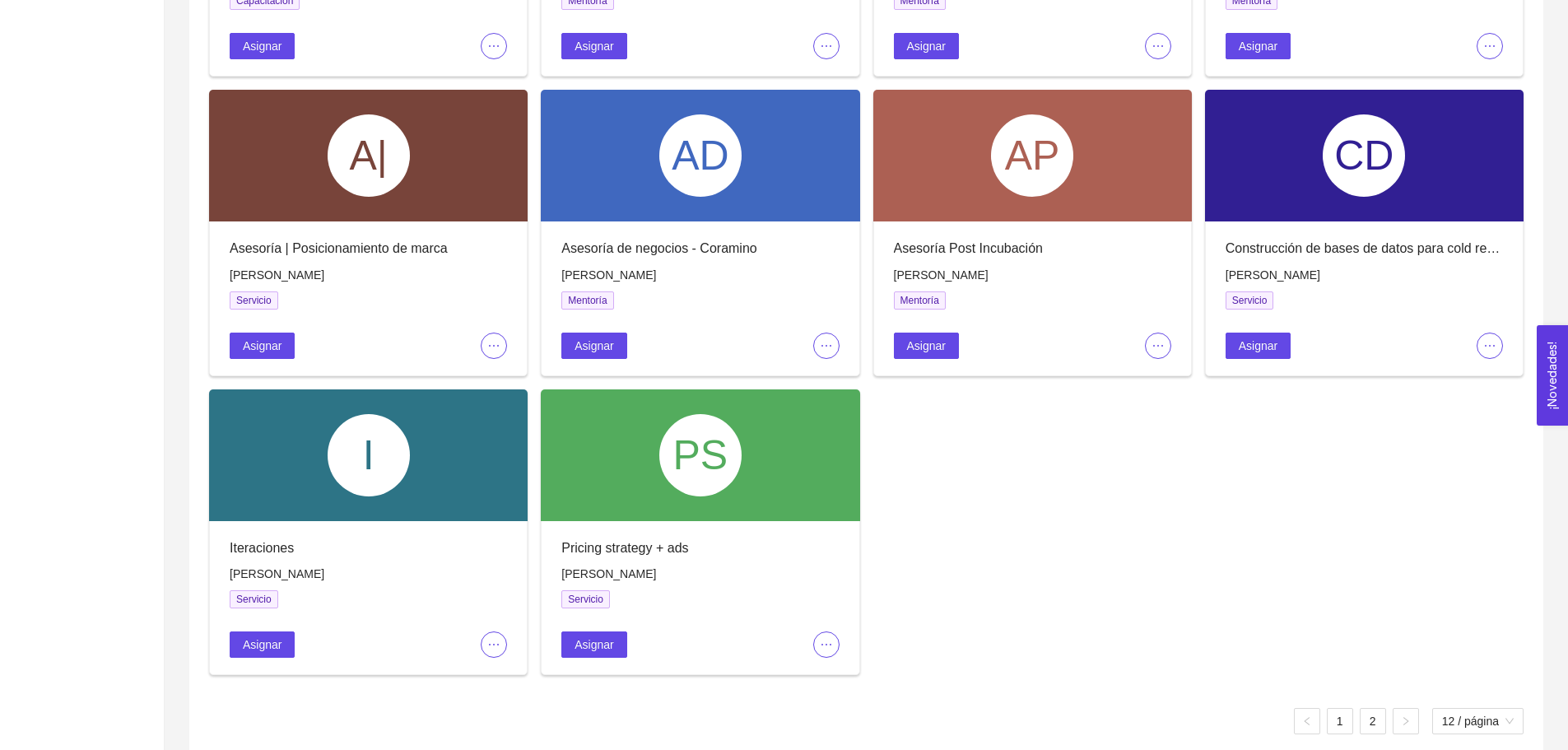
click at [838, 633] on div at bounding box center [770, 645] width 139 height 26
click at [833, 644] on span "ellipsis" at bounding box center [827, 645] width 25 height 13
click at [848, 680] on span "Editar" at bounding box center [853, 674] width 61 height 18
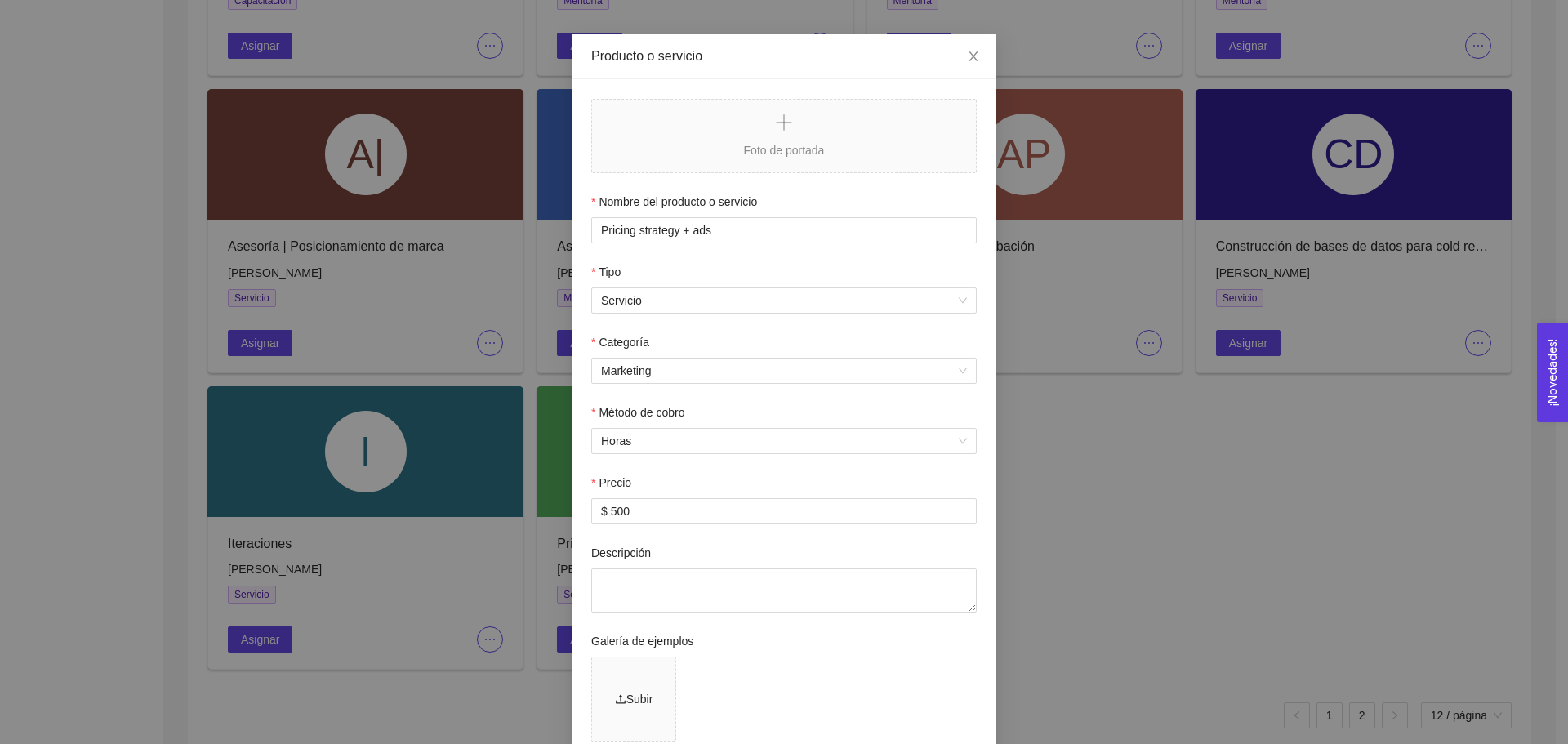
scroll to position [7, 0]
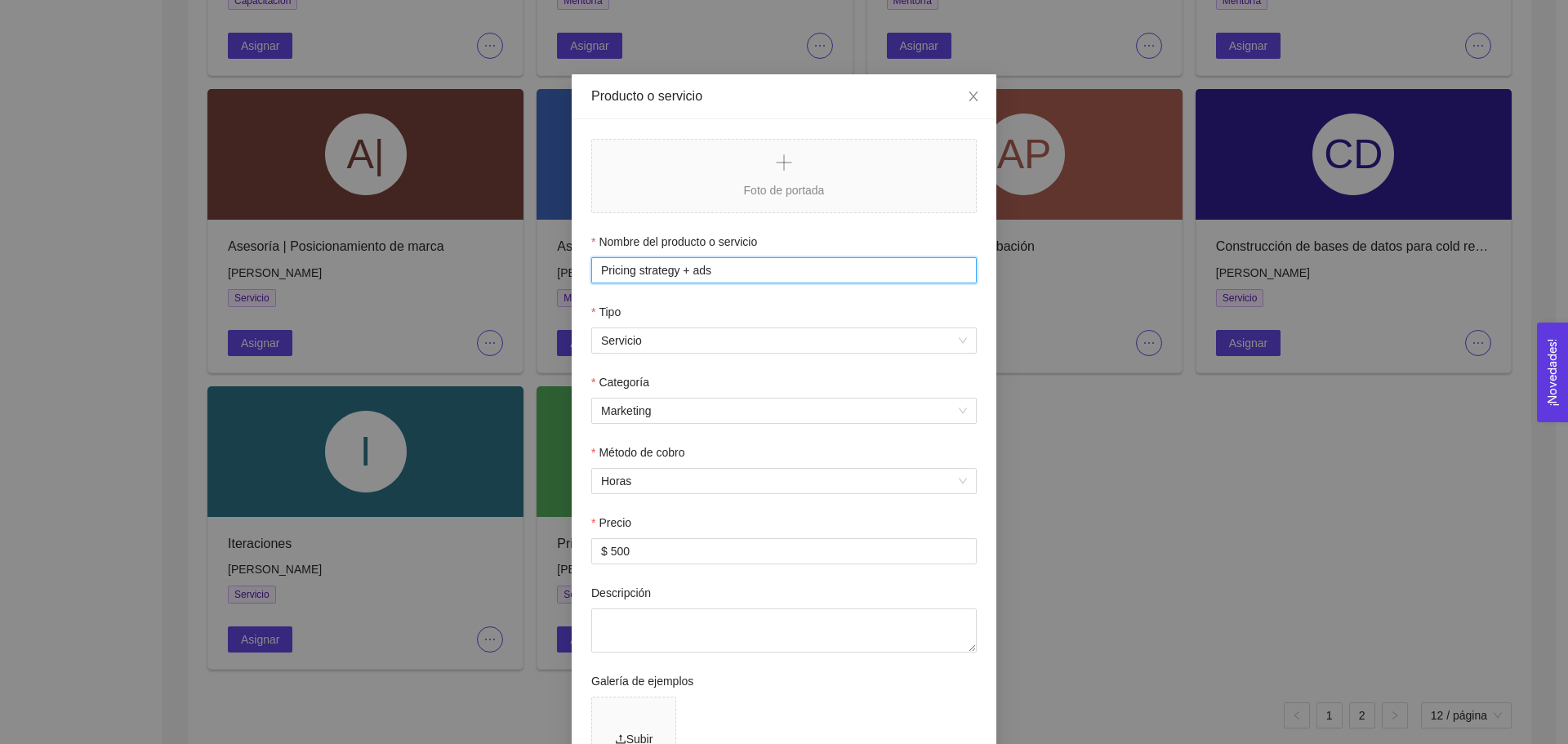
click at [626, 267] on input "Pricing strategy + ads" at bounding box center [784, 270] width 385 height 26
